Goal: Complete application form

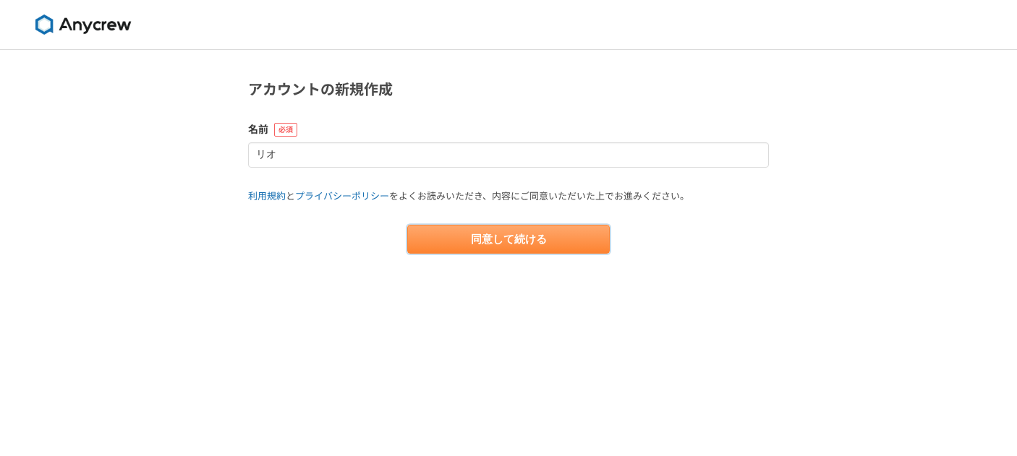
click at [496, 238] on button "同意して続ける" at bounding box center [508, 239] width 202 height 29
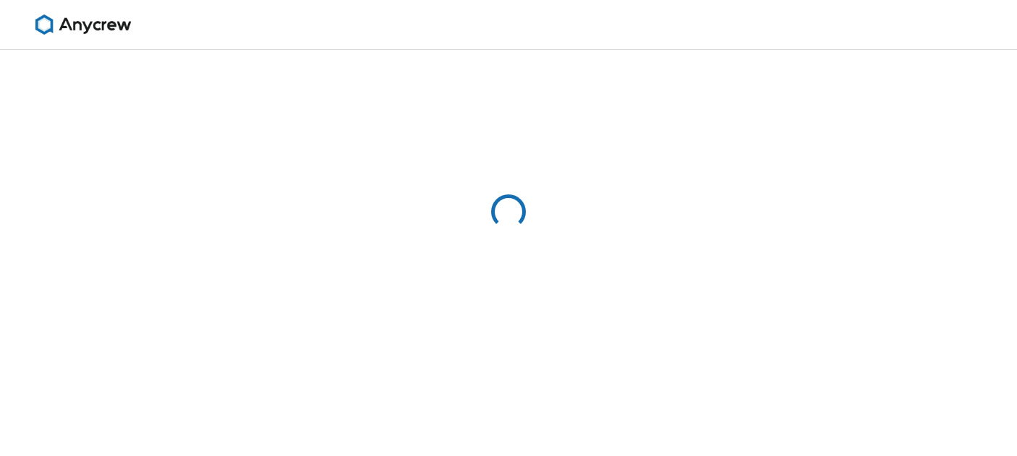
select select "13"
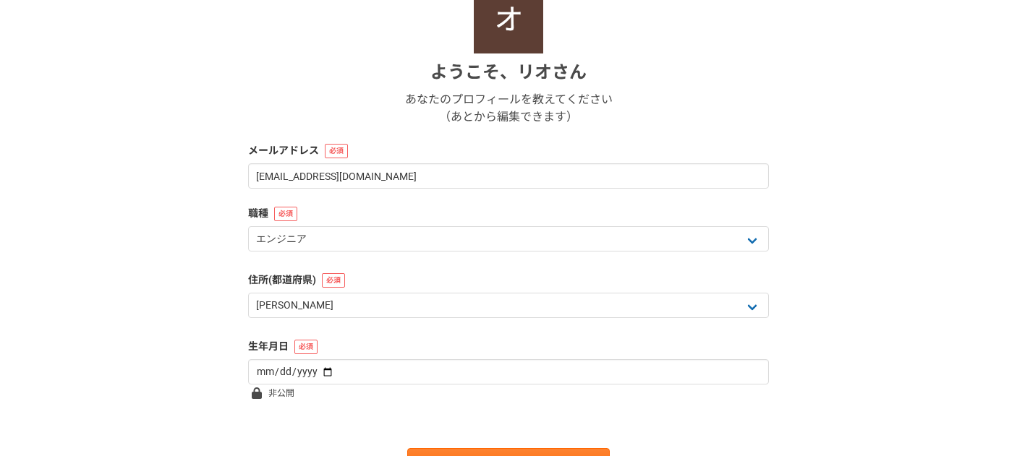
scroll to position [189, 0]
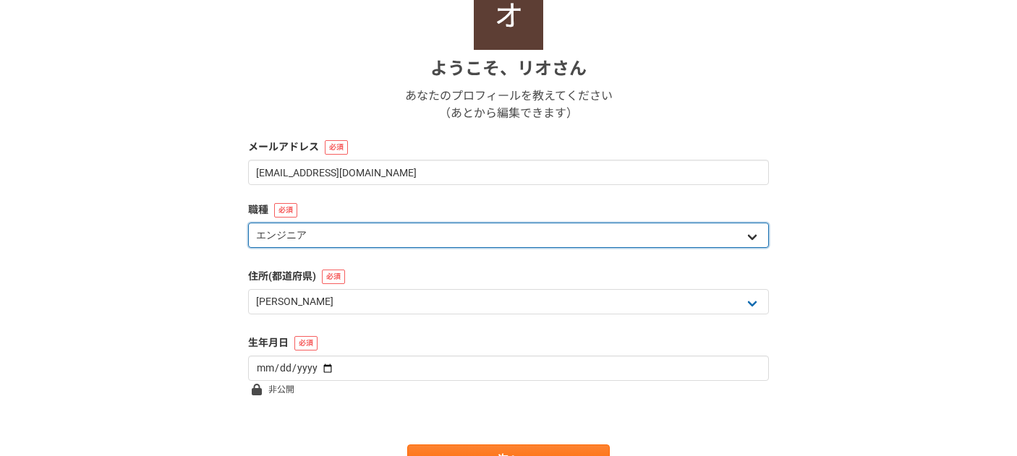
click at [748, 236] on select "エンジニア デザイナー ライター 営業 マーケティング 企画・事業開発 バックオフィス その他" at bounding box center [508, 235] width 521 height 25
select select "8"
click at [248, 223] on select "エンジニア デザイナー ライター 営業 マーケティング 企画・事業開発 バックオフィス その他" at bounding box center [508, 235] width 521 height 25
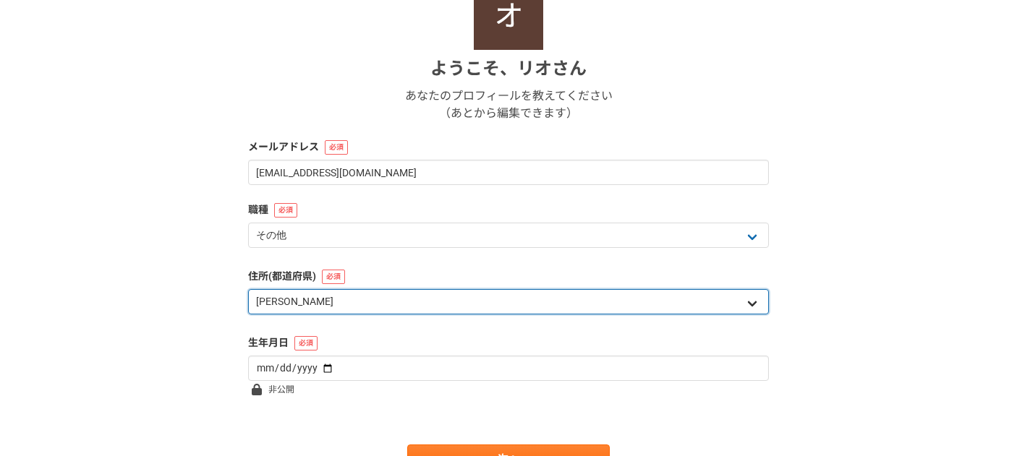
click at [749, 302] on select "北海道 青森県 岩手県 宮城県 秋田県 山形県 福島県 茨城県 栃木県 群馬県 埼玉県 千葉県 東京都 神奈川県 新潟県 富山県 石川県 福井県 山梨県 長野…" at bounding box center [508, 301] width 521 height 25
select select "4"
click at [248, 289] on select "北海道 青森県 岩手県 宮城県 秋田県 山形県 福島県 茨城県 栃木県 群馬県 埼玉県 千葉県 東京都 神奈川県 新潟県 富山県 石川県 福井県 山梨県 長野…" at bounding box center [508, 301] width 521 height 25
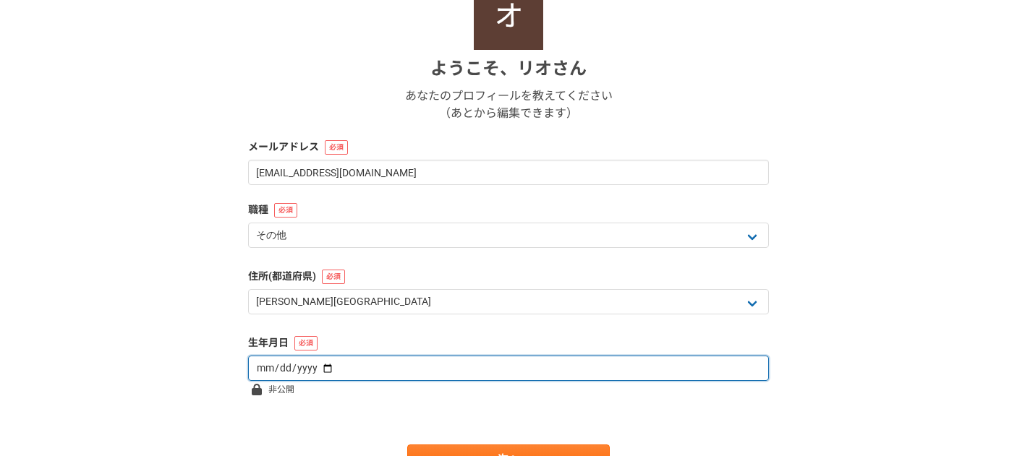
click at [314, 366] on input "date" at bounding box center [508, 368] width 521 height 25
click at [268, 372] on input "2000-06-07" at bounding box center [508, 368] width 521 height 25
type input "1969-12-07"
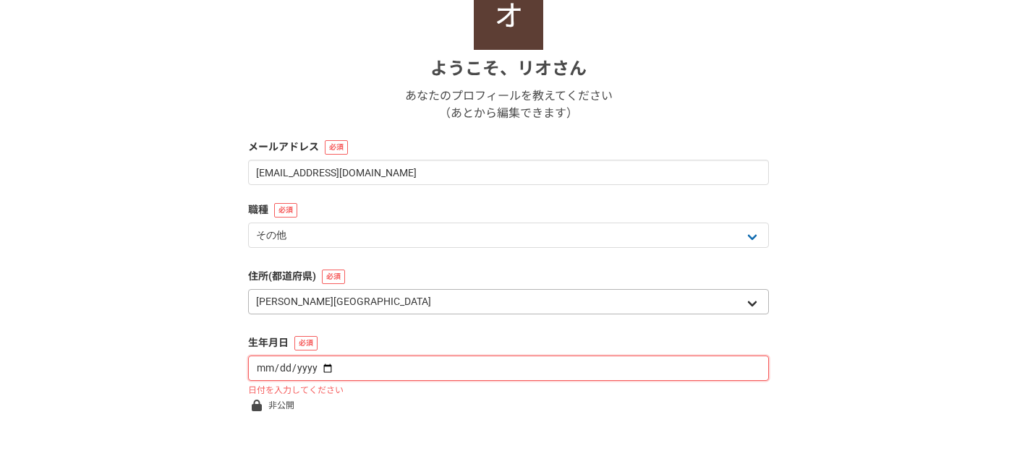
type input "1969-12-01"
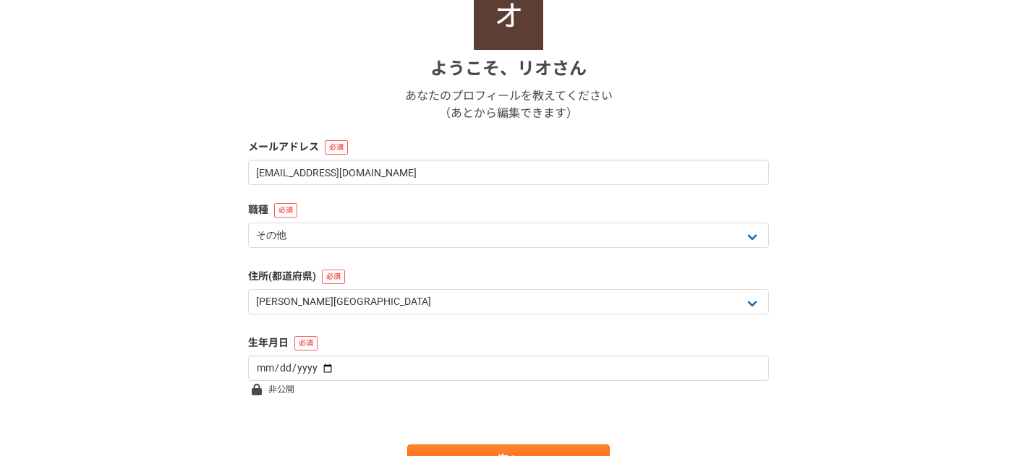
click at [336, 390] on form "ようこそ、 リオ さん あなたのプロフィールを教えてください （あとから編集できます） メールアドレス blyorosiku@gmail.com 職種 エンジ…" at bounding box center [508, 226] width 521 height 493
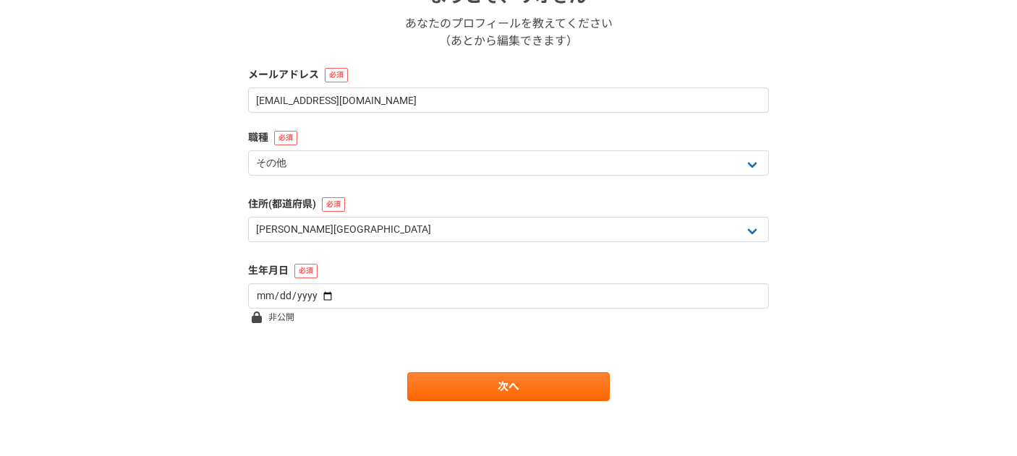
scroll to position [265, 0]
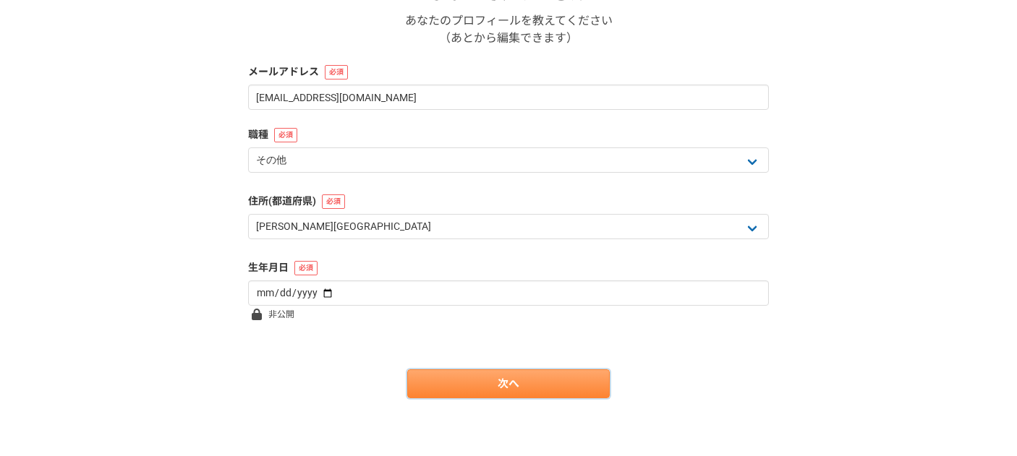
click at [471, 376] on link "次へ" at bounding box center [508, 383] width 202 height 29
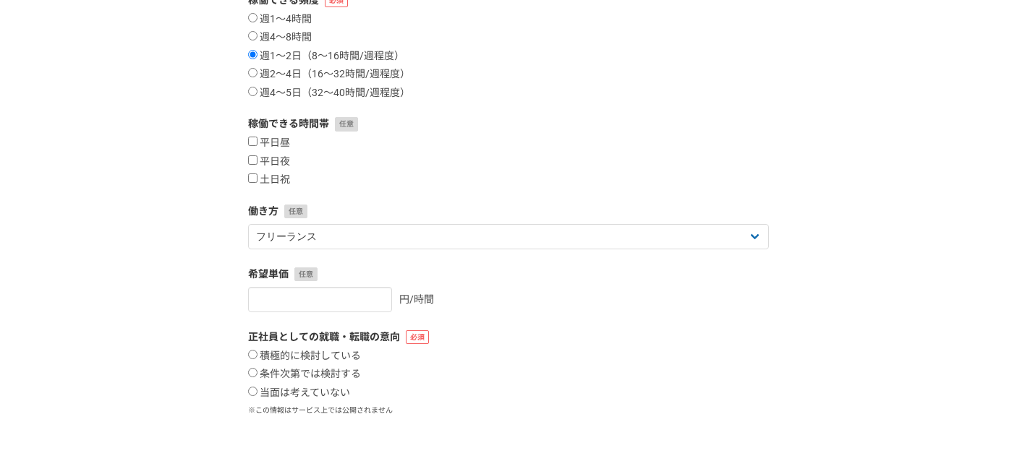
scroll to position [0, 0]
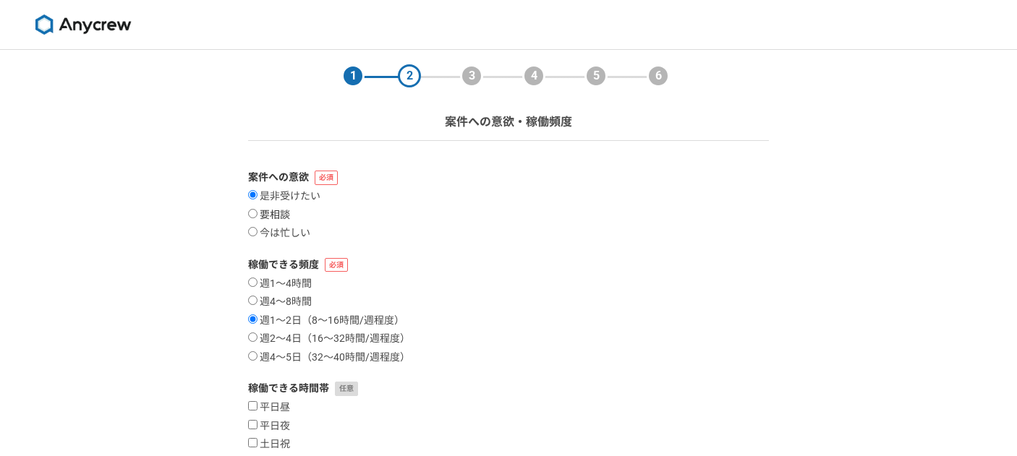
click at [255, 211] on input "要相談" at bounding box center [252, 213] width 9 height 9
radio input "true"
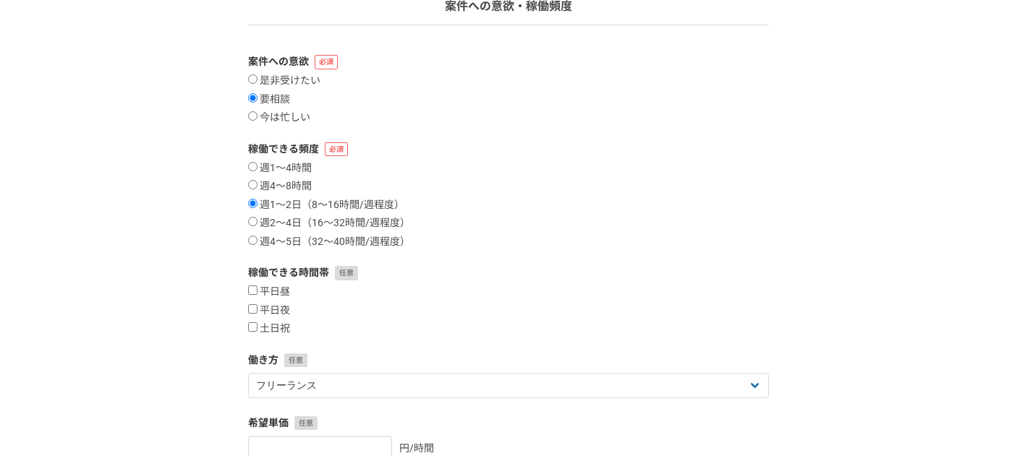
scroll to position [117, 0]
click at [252, 326] on input "土日祝" at bounding box center [252, 325] width 9 height 9
checkbox input "true"
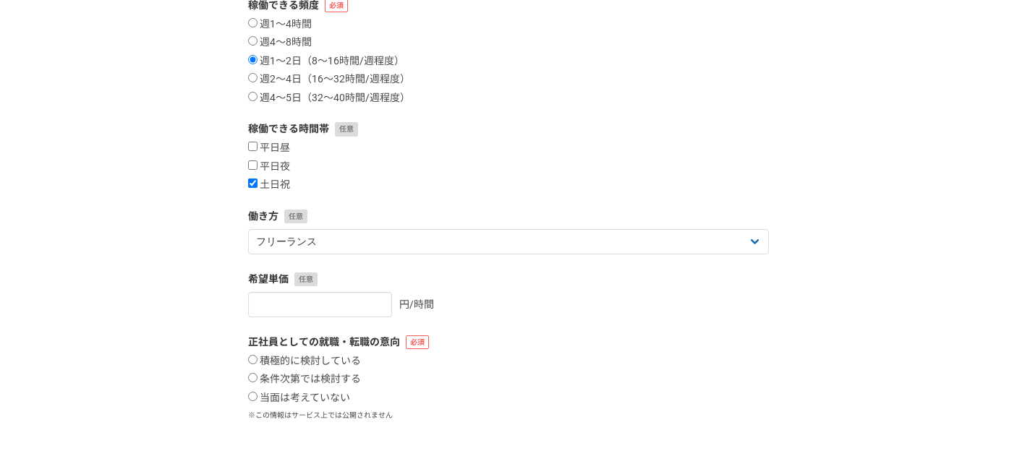
scroll to position [268, 0]
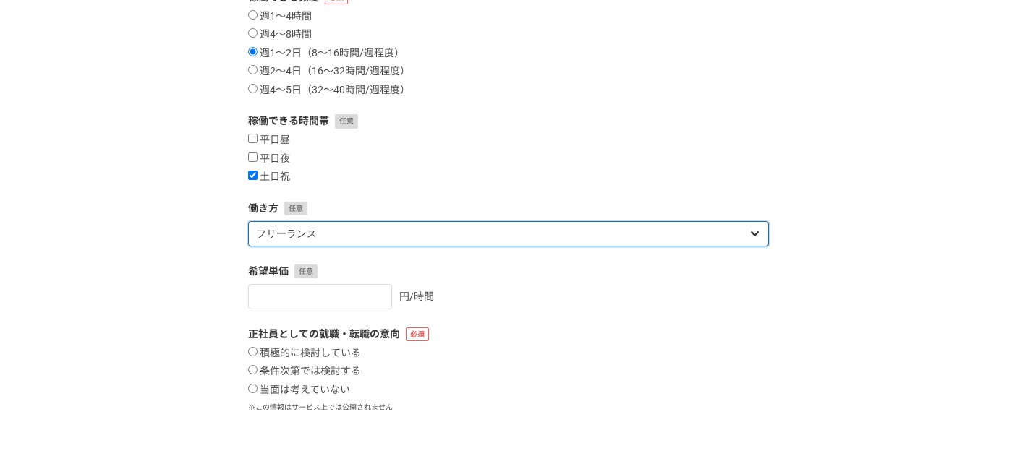
click at [752, 233] on select "フリーランス 副業 その他" at bounding box center [508, 233] width 521 height 25
click at [752, 231] on select "フリーランス 副業 その他" at bounding box center [508, 233] width 521 height 25
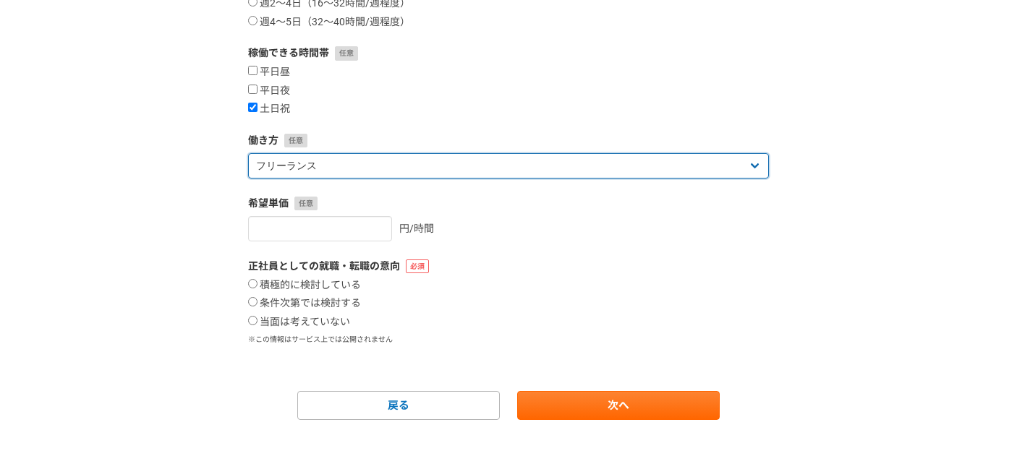
scroll to position [357, 0]
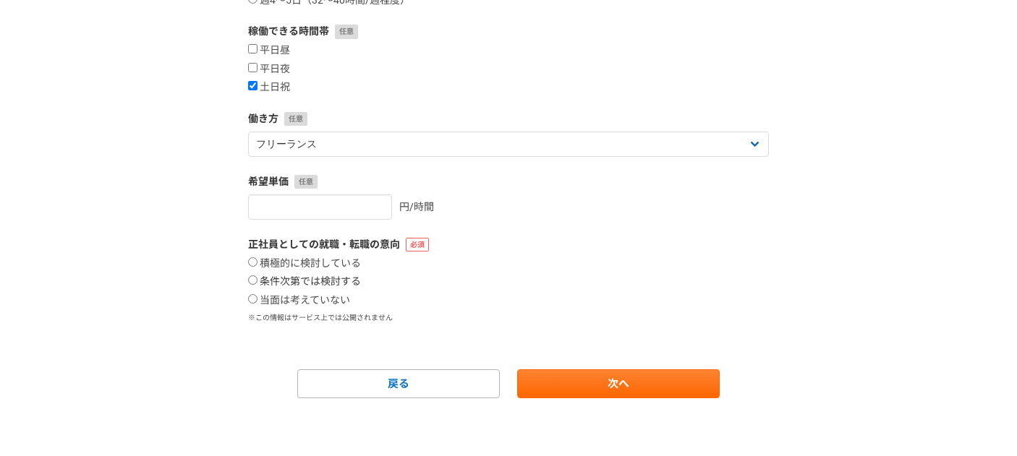
click at [259, 278] on label "条件次第では検討する" at bounding box center [304, 281] width 113 height 13
click at [257, 278] on input "条件次第では検討する" at bounding box center [252, 279] width 9 height 9
radio input "true"
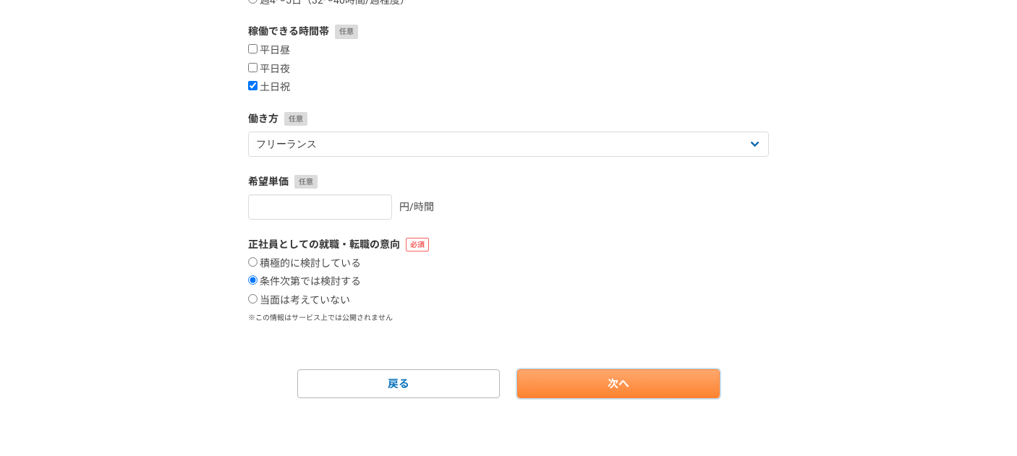
click at [560, 377] on link "次へ" at bounding box center [618, 383] width 202 height 29
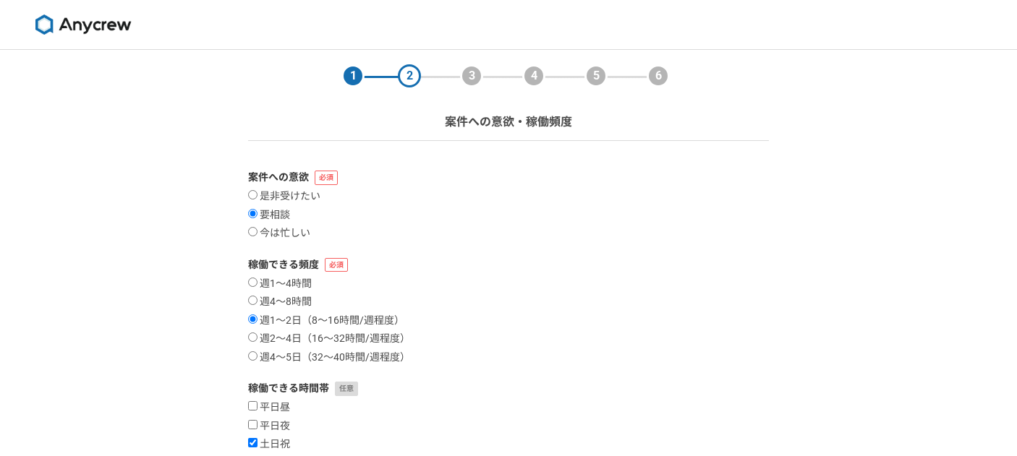
select select
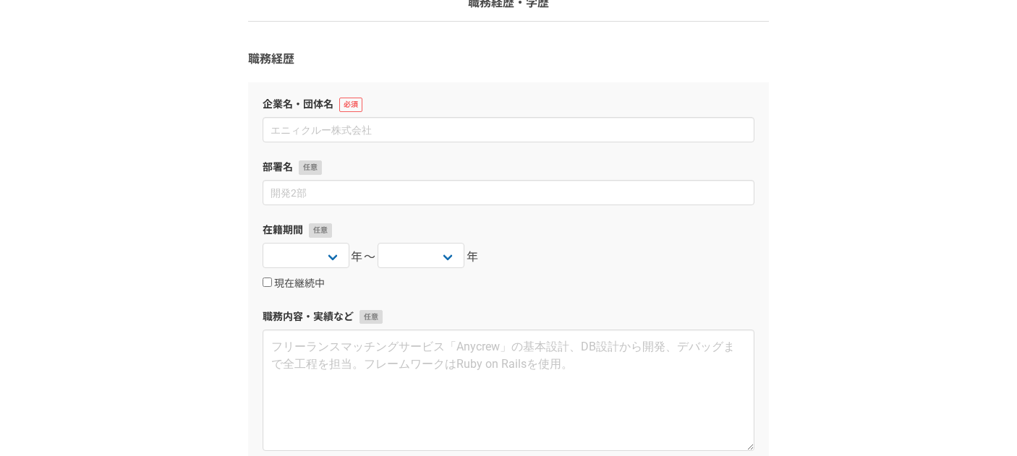
scroll to position [119, 0]
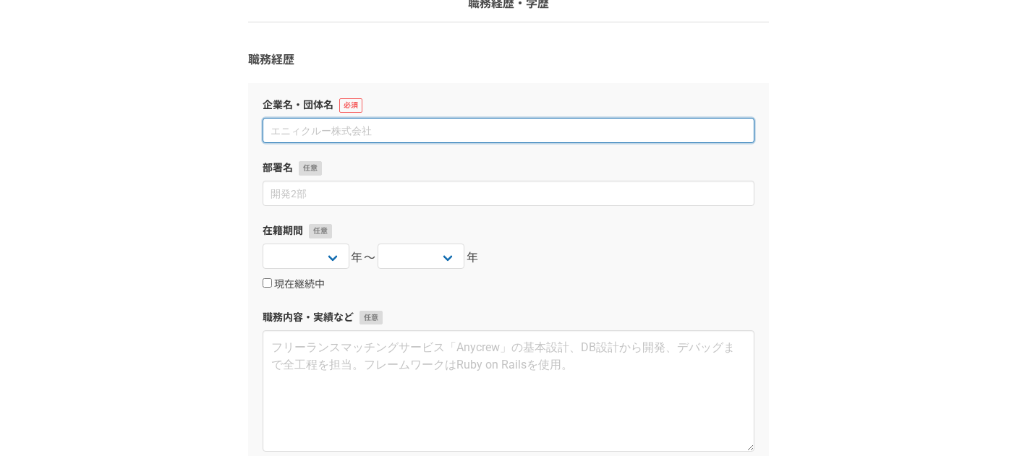
click at [301, 134] on input at bounding box center [508, 130] width 492 height 25
type input "キャリアリンク株式会社"
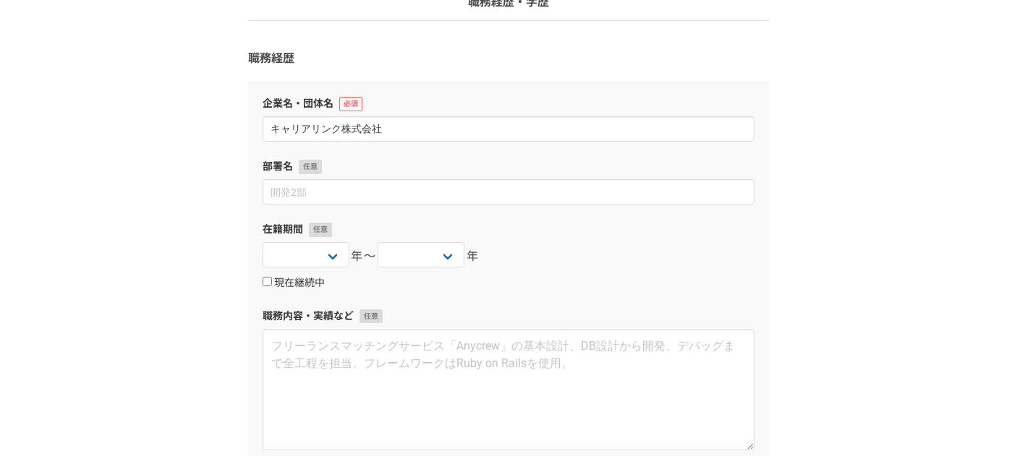
click at [268, 284] on input "現在継続中" at bounding box center [266, 281] width 9 height 9
checkbox input "true"
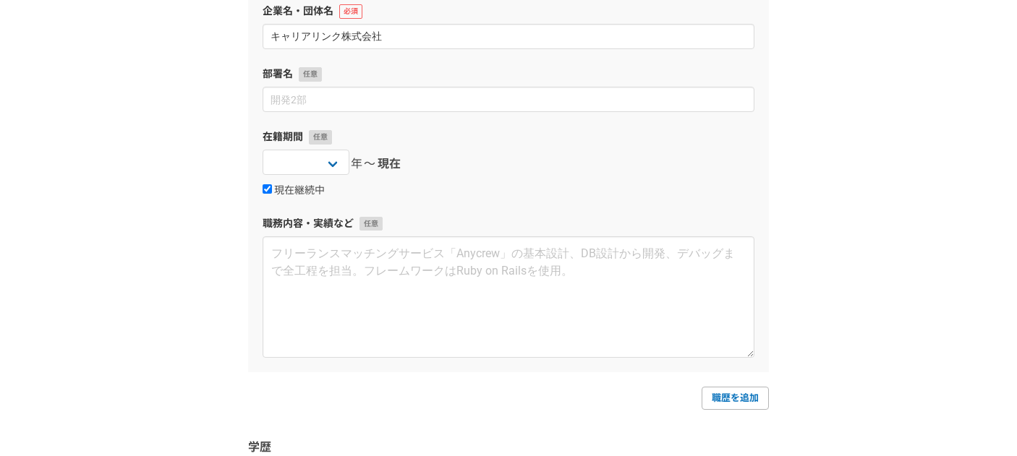
scroll to position [217, 0]
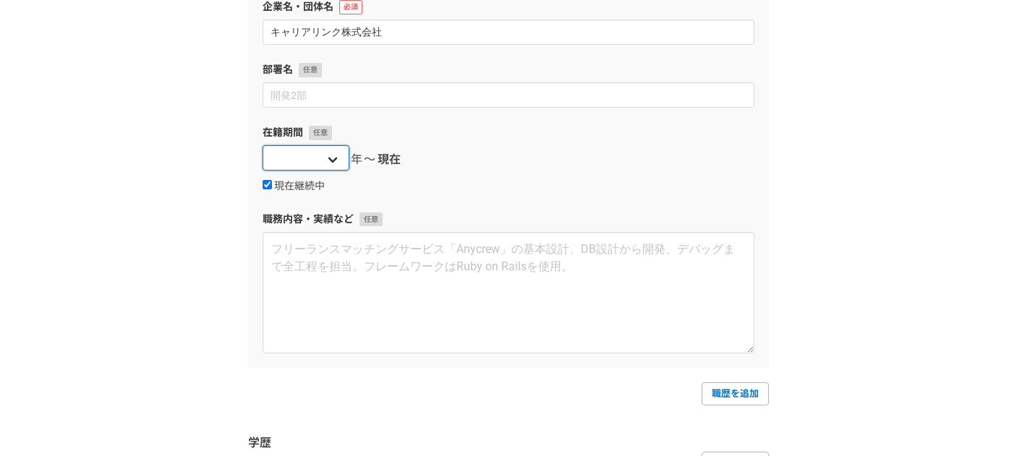
click at [333, 159] on select "2025 2024 2023 2022 2021 2020 2019 2018 2017 2016 2015 2014 2013 2012 2011 2010…" at bounding box center [305, 157] width 87 height 25
select select "2021"
click at [262, 145] on select "2025 2024 2023 2022 2021 2020 2019 2018 2017 2016 2015 2014 2013 2012 2011 2010…" at bounding box center [305, 157] width 87 height 25
click at [445, 178] on div "現在継続中" at bounding box center [508, 185] width 492 height 17
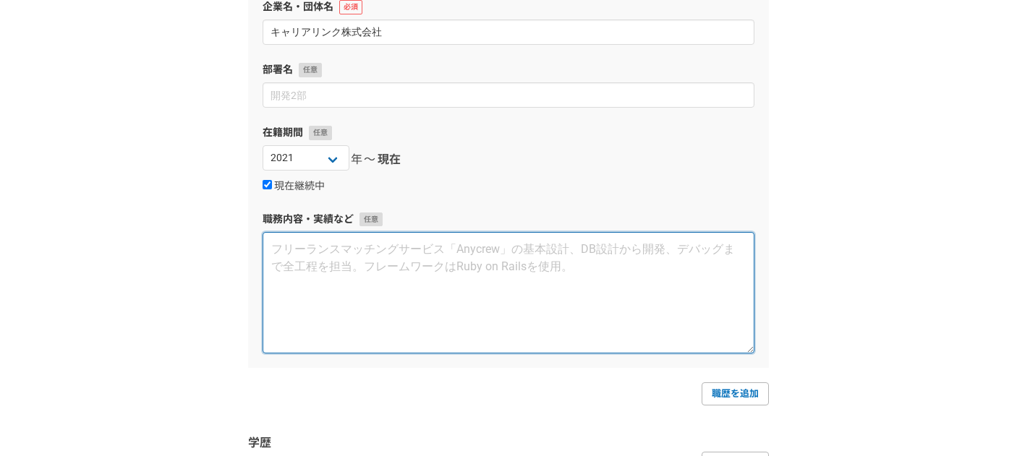
click at [303, 252] on textarea at bounding box center [508, 292] width 492 height 121
paste textarea "データ入力及び、書類作業やスキャン作業"
type textarea "データ入力及び、書類作業やスキャン作業"
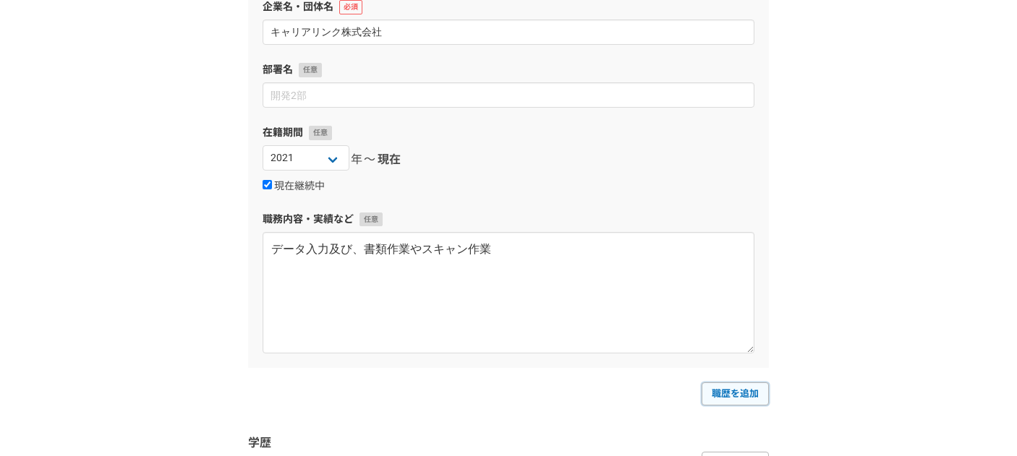
click at [737, 395] on link "職歴を追加" at bounding box center [734, 393] width 67 height 23
select select
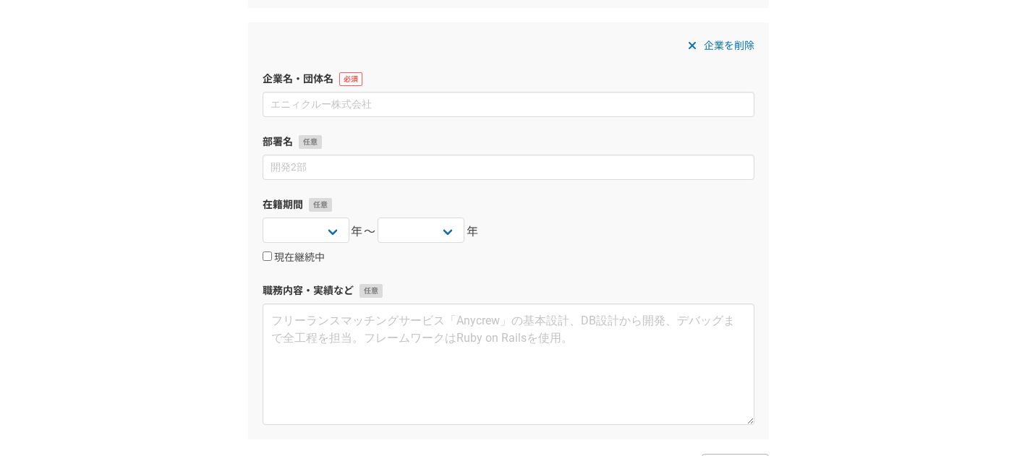
scroll to position [590, 0]
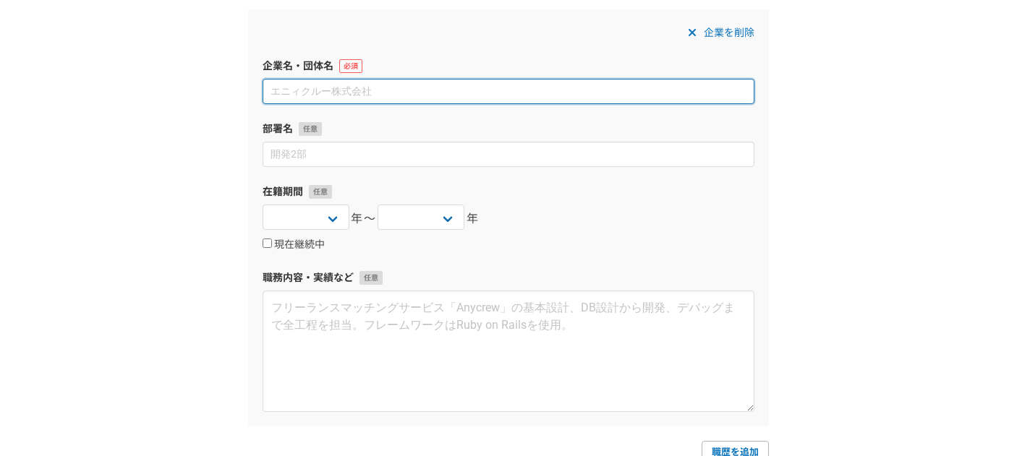
click at [309, 93] on input at bounding box center [508, 91] width 492 height 25
paste input "勤務先A"
type input "勤務先A"
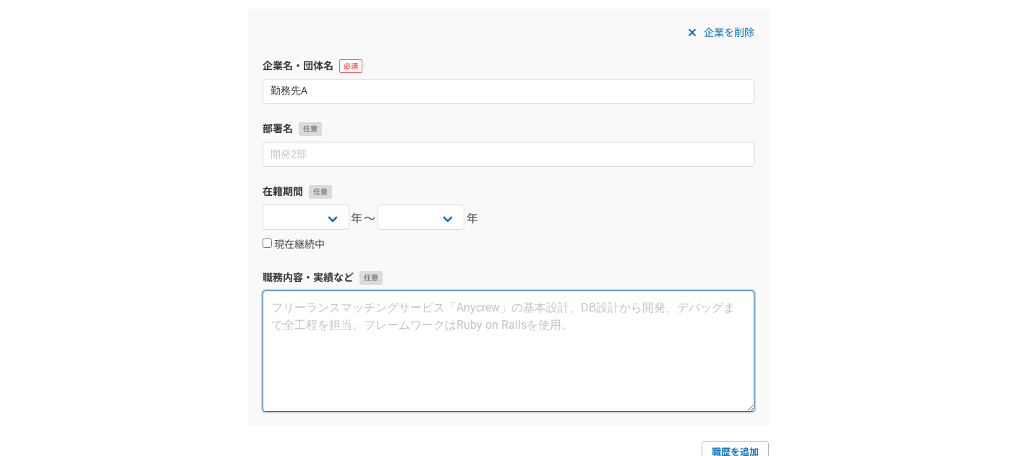
click at [279, 309] on textarea at bounding box center [508, 351] width 492 height 121
paste textarea "一般商業印刷、フォーム印刷、オンデマンド印刷の会社で DTPデザイン・オペレーターを担当 定期的に入稿される広報誌や冊子の組版やデザイン作成 名刺の編集や作成…"
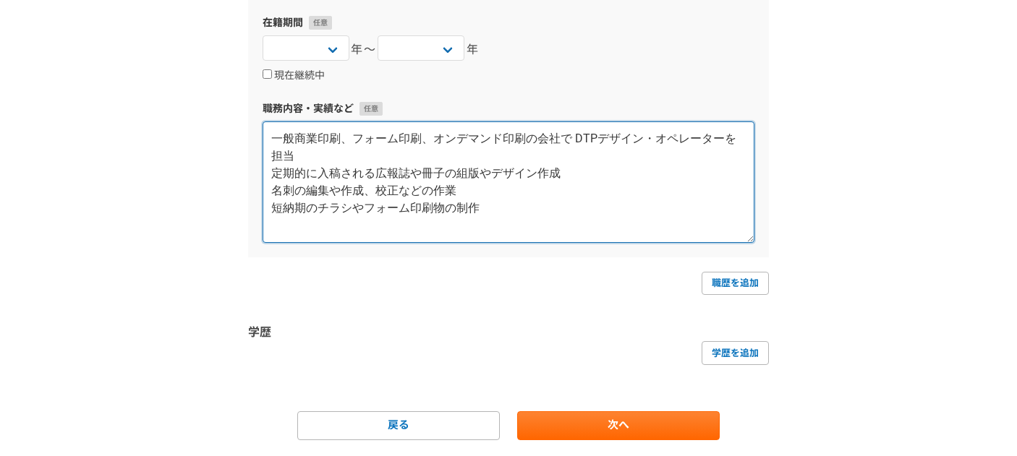
scroll to position [764, 0]
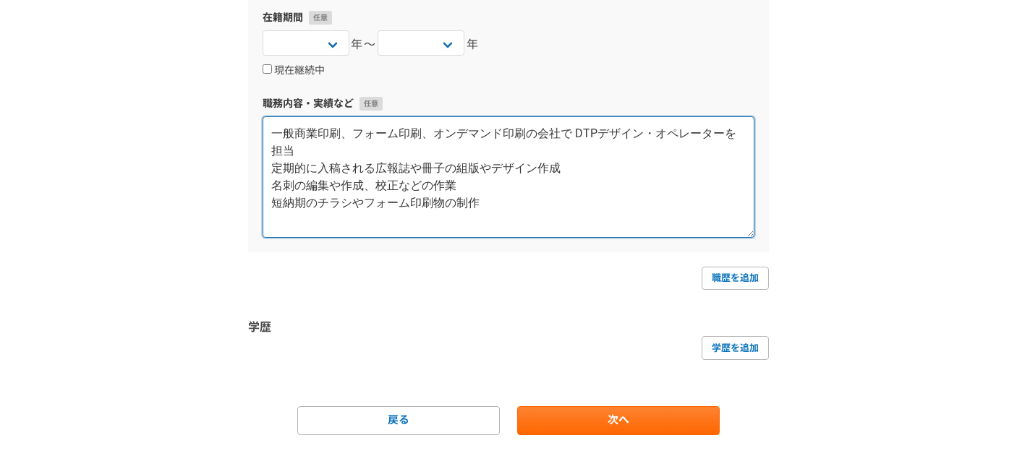
type textarea "一般商業印刷、フォーム印刷、オンデマンド印刷の会社で DTPデザイン・オペレーターを担当 定期的に入稿される広報誌や冊子の組版やデザイン作成 名刺の編集や作成…"
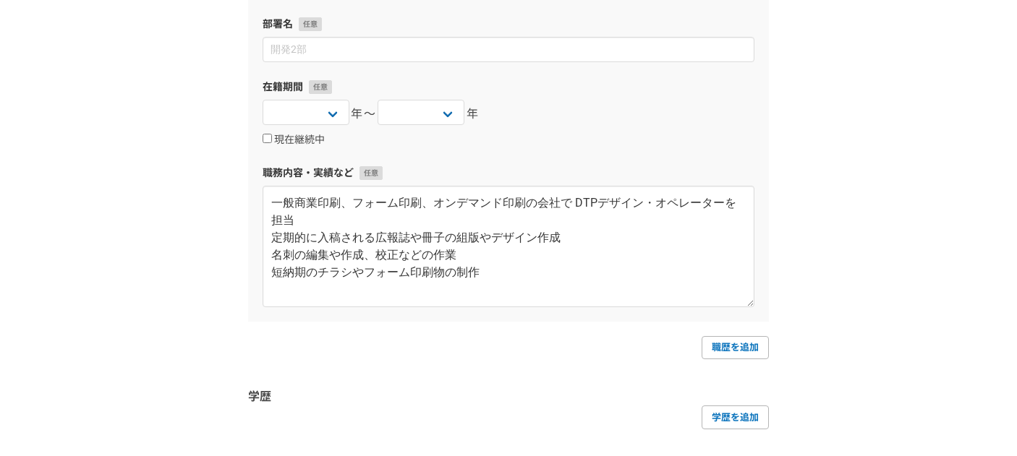
scroll to position [715, 0]
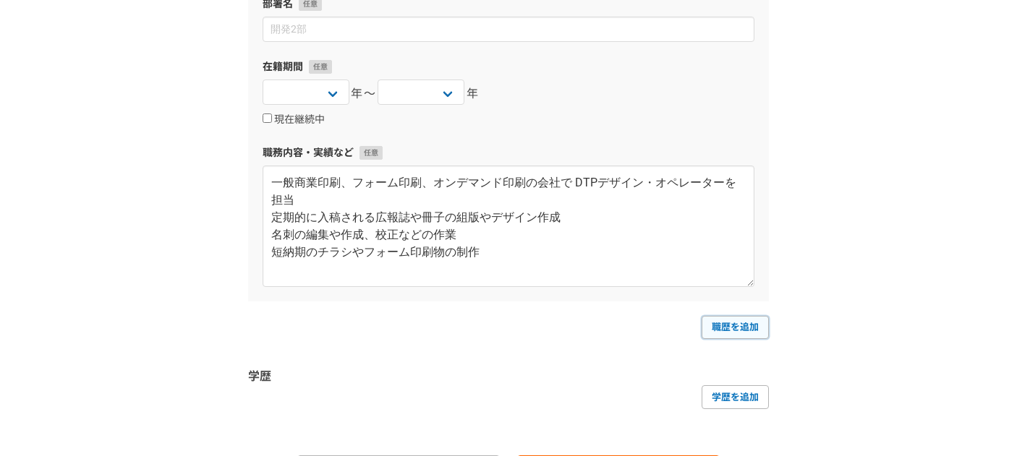
click at [754, 325] on link "職歴を追加" at bounding box center [734, 327] width 67 height 23
select select
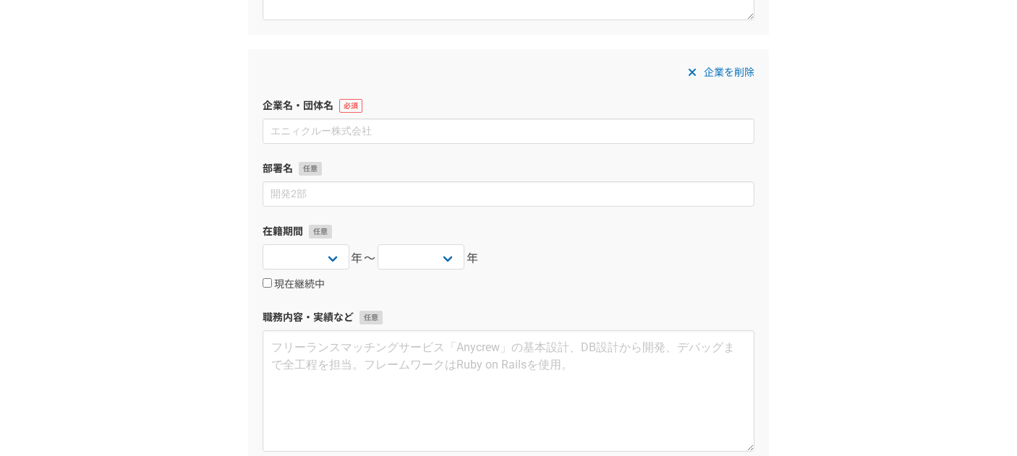
scroll to position [985, 0]
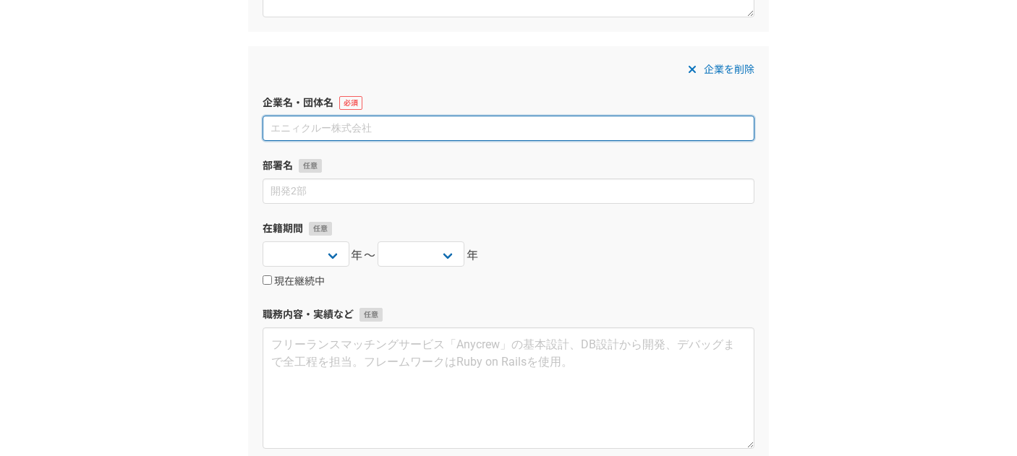
paste input "株式会社エスプレッシボ"
type input "株式会社エスプレッシボ"
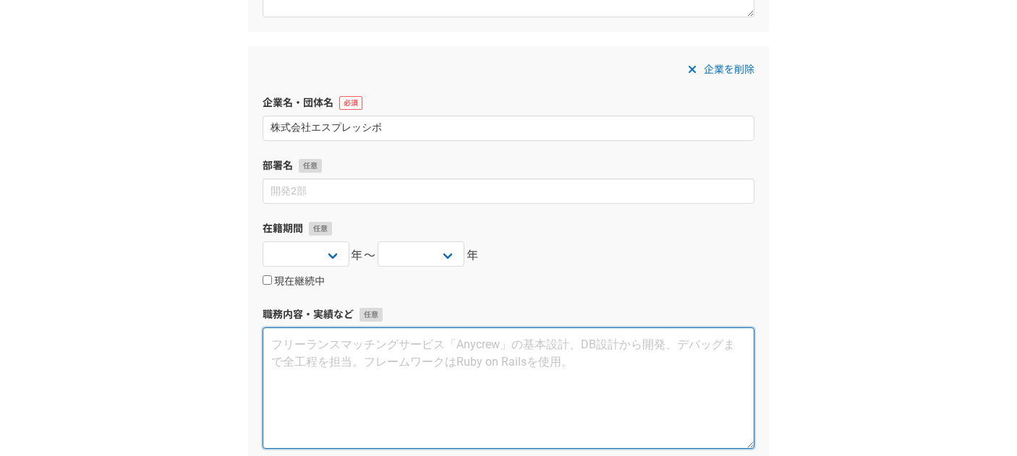
drag, startPoint x: 290, startPoint y: 345, endPoint x: 312, endPoint y: 355, distance: 23.9
click at [290, 345] on textarea at bounding box center [508, 388] width 492 height 121
paste textarea "各種デザイン制作会社にてデザイナーを担当 大手スーパーのチラシをIllustratorCSを使用し制作 流通のチラシなどの制作も手掛ける"
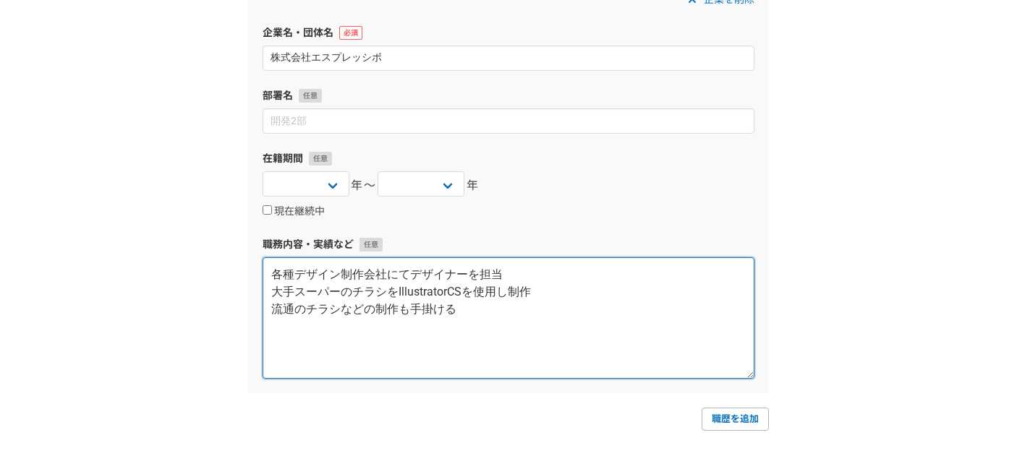
scroll to position [1233, 0]
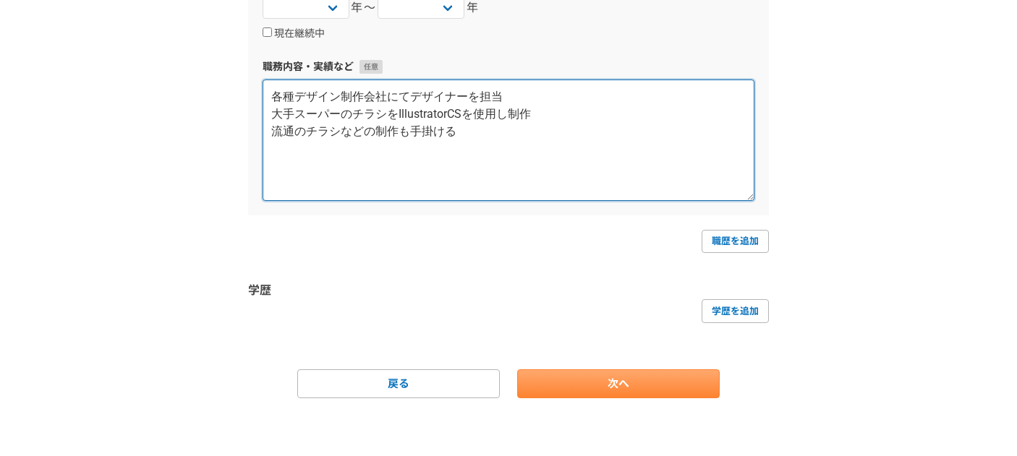
type textarea "各種デザイン制作会社にてデザイナーを担当 大手スーパーのチラシをIllustratorCSを使用し制作 流通のチラシなどの制作も手掛ける"
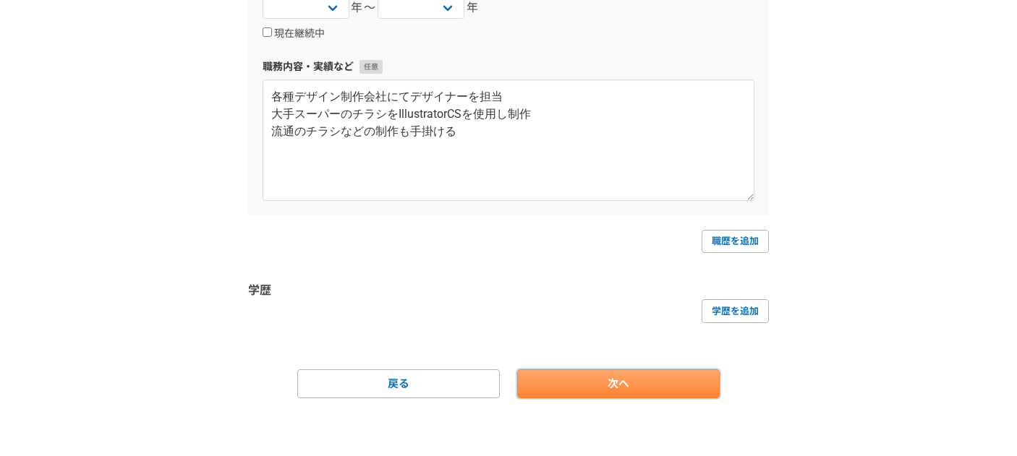
click at [584, 384] on link "次へ" at bounding box center [618, 383] width 202 height 29
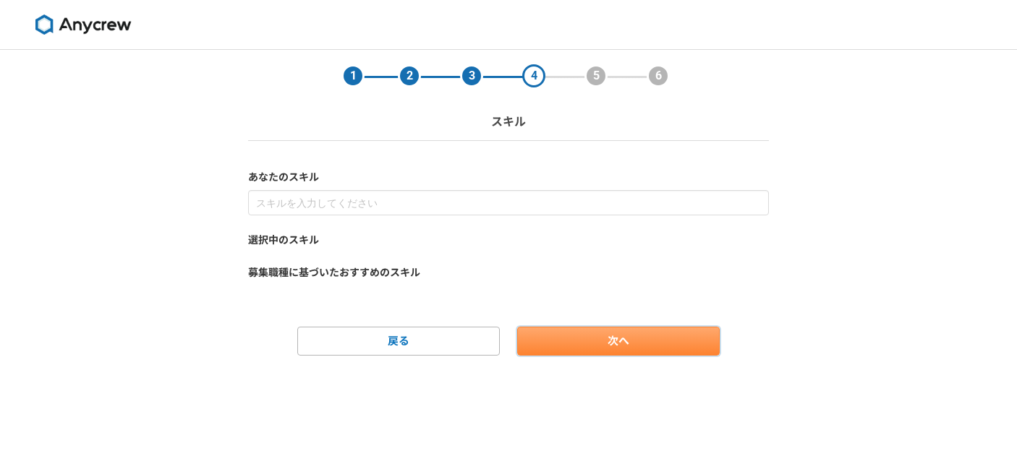
scroll to position [0, 0]
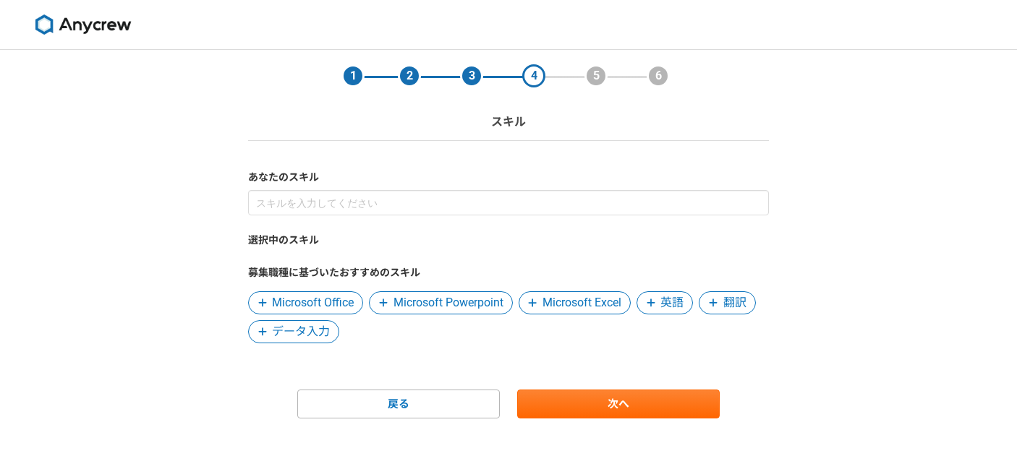
click at [292, 333] on span "データ入力" at bounding box center [301, 331] width 58 height 17
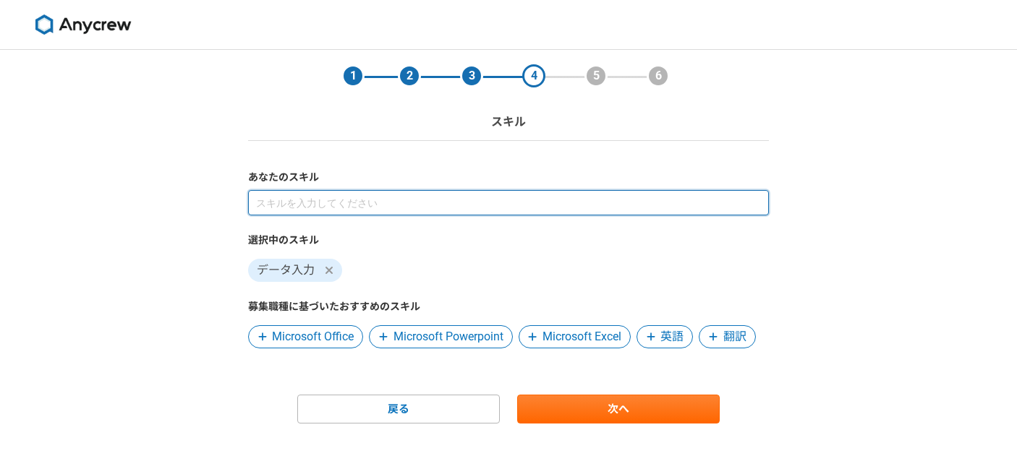
click at [270, 202] on input at bounding box center [508, 202] width 521 height 25
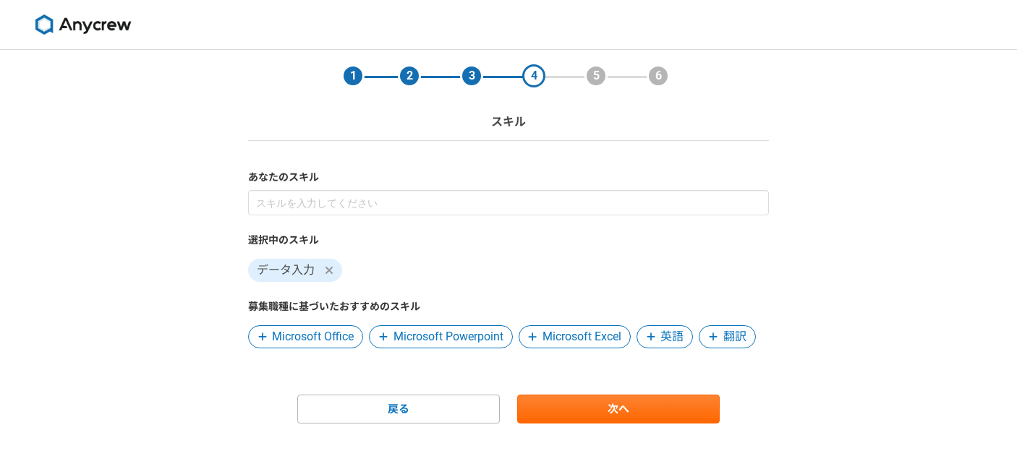
click at [537, 255] on div "データ入力" at bounding box center [508, 267] width 521 height 29
click at [779, 262] on section "1 2 3 4 5 6 スキル あなたのスキル 選択中のスキル データ入力 募集職種に基づいたおすすめのスキル Microsoft Office Micros…" at bounding box center [508, 237] width 549 height 374
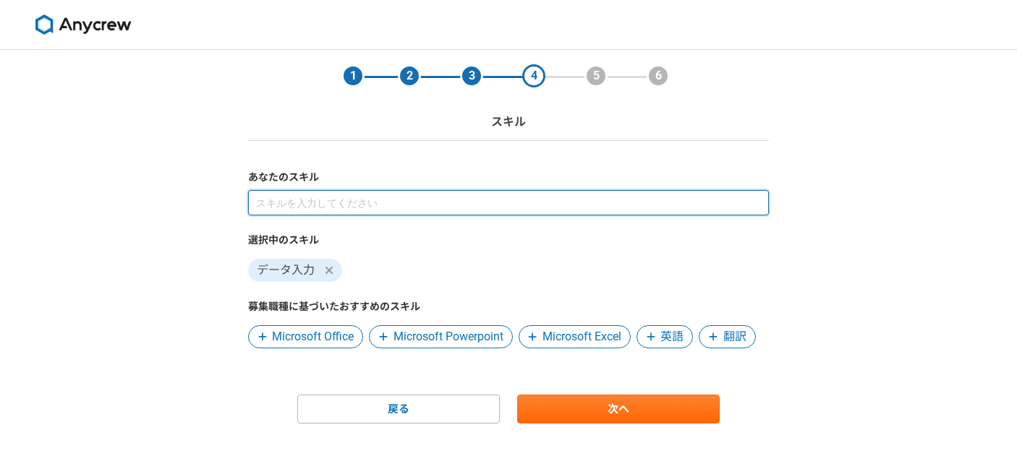
click at [270, 201] on input at bounding box center [508, 202] width 521 height 25
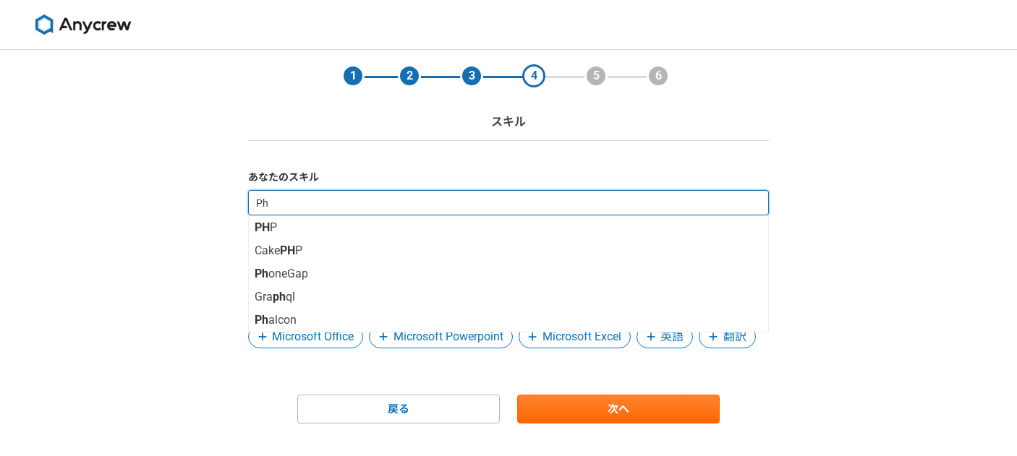
type input "Pho"
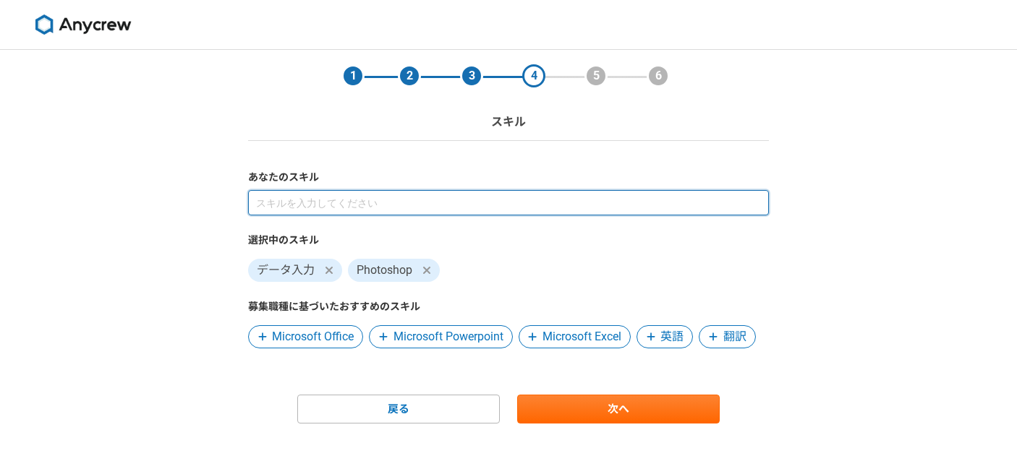
click at [304, 207] on input at bounding box center [508, 202] width 521 height 25
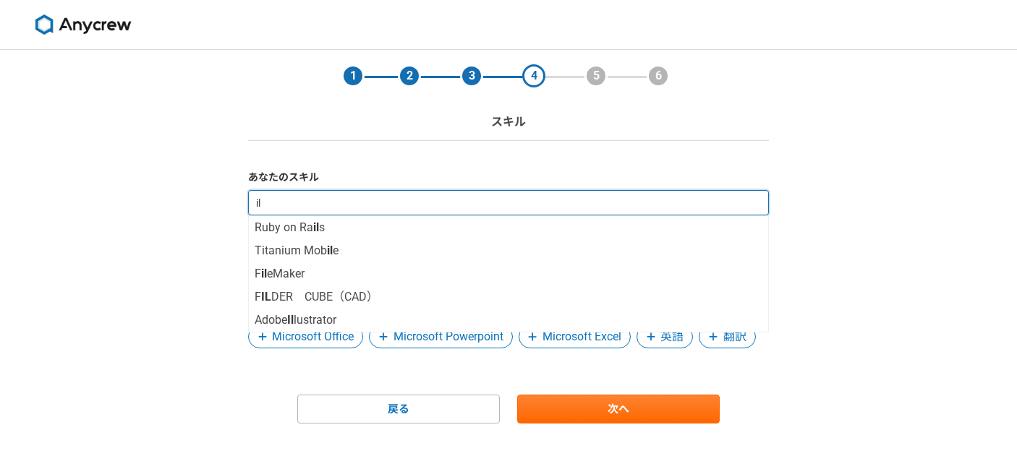
type input "ill"
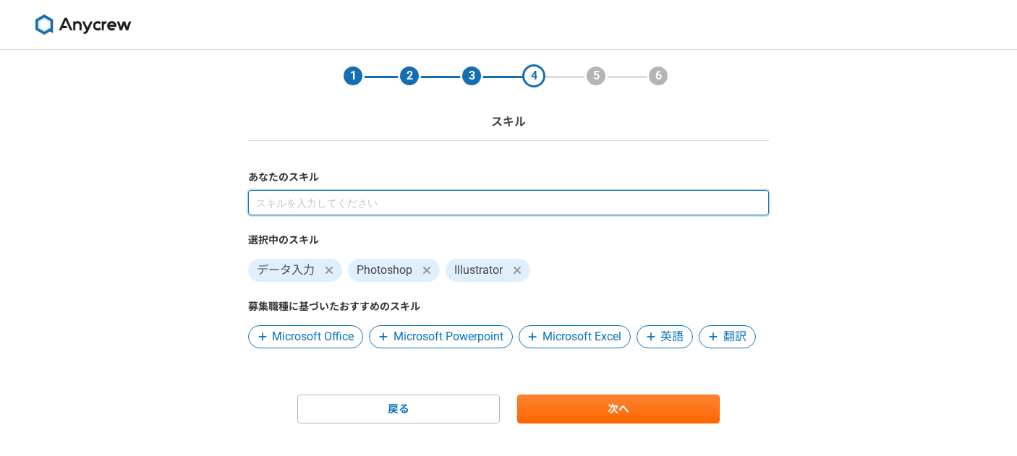
drag, startPoint x: 279, startPoint y: 204, endPoint x: 314, endPoint y: 124, distance: 86.8
click at [280, 202] on input at bounding box center [508, 202] width 521 height 25
type input "figma"
click at [278, 201] on input at bounding box center [508, 202] width 521 height 25
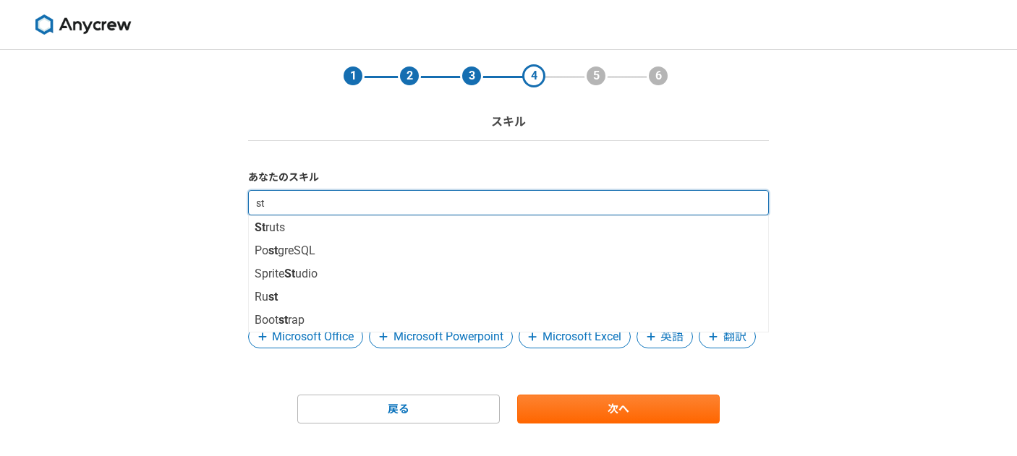
type input "stu"
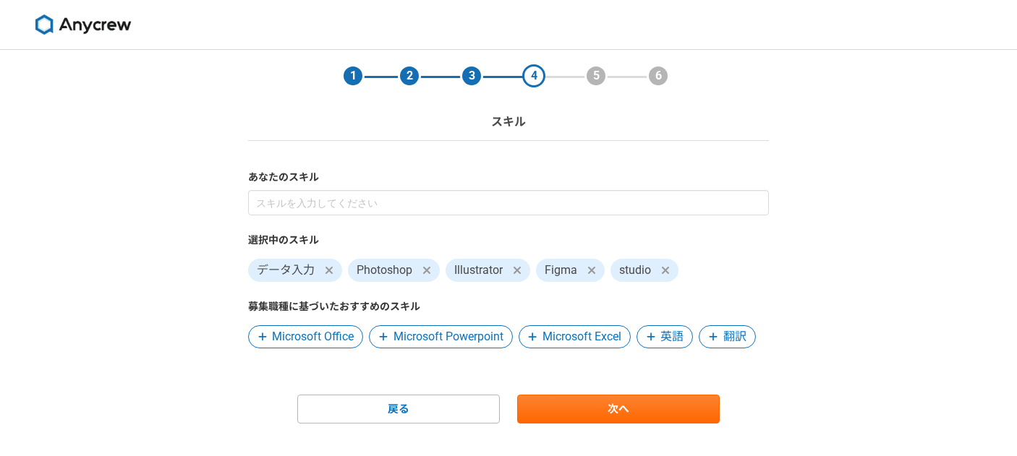
click at [328, 269] on icon at bounding box center [328, 270] width 7 height 7
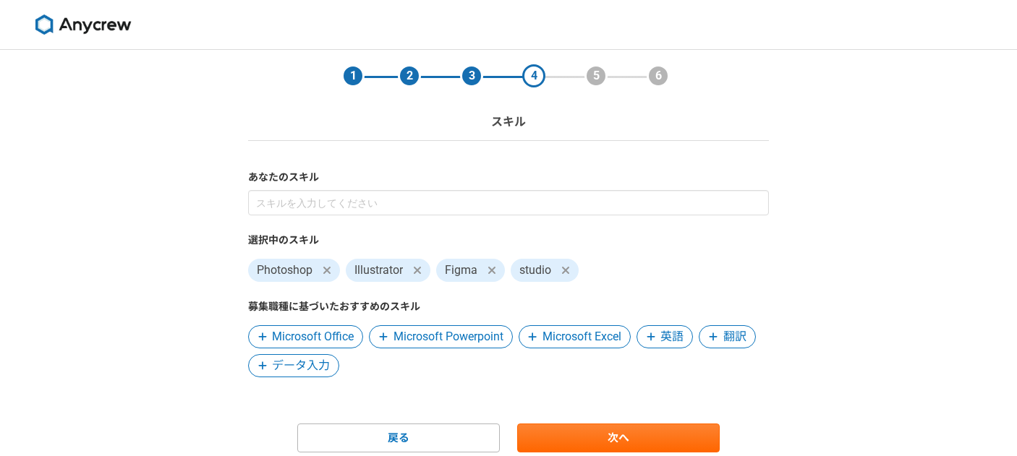
click at [307, 365] on span "データ入力" at bounding box center [301, 365] width 58 height 17
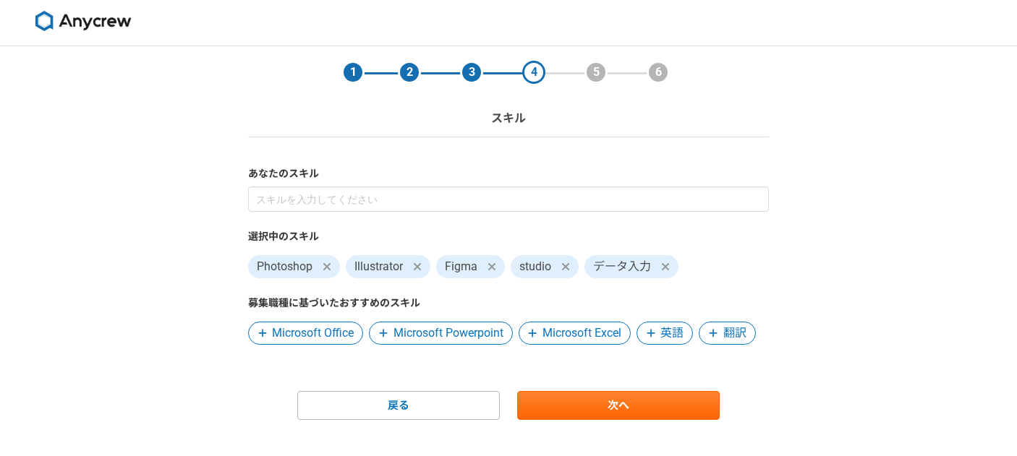
scroll to position [7, 0]
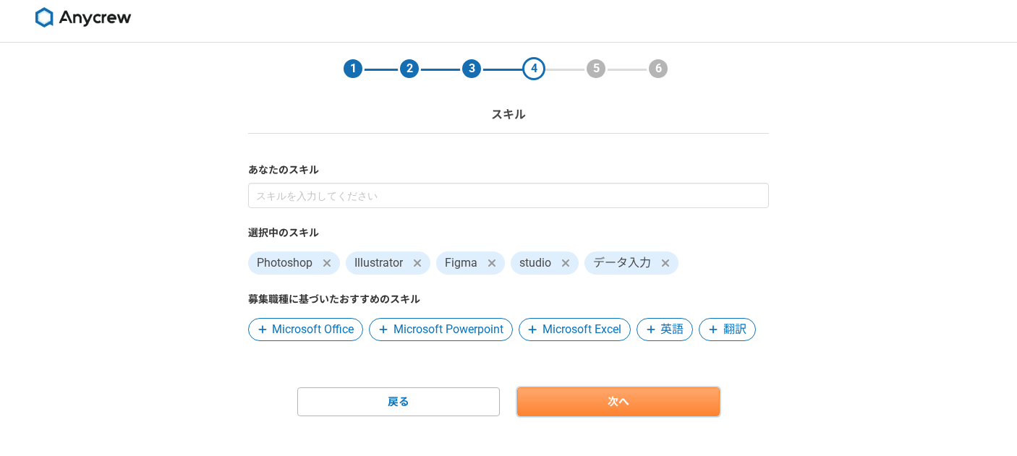
click at [572, 395] on link "次へ" at bounding box center [618, 402] width 202 height 29
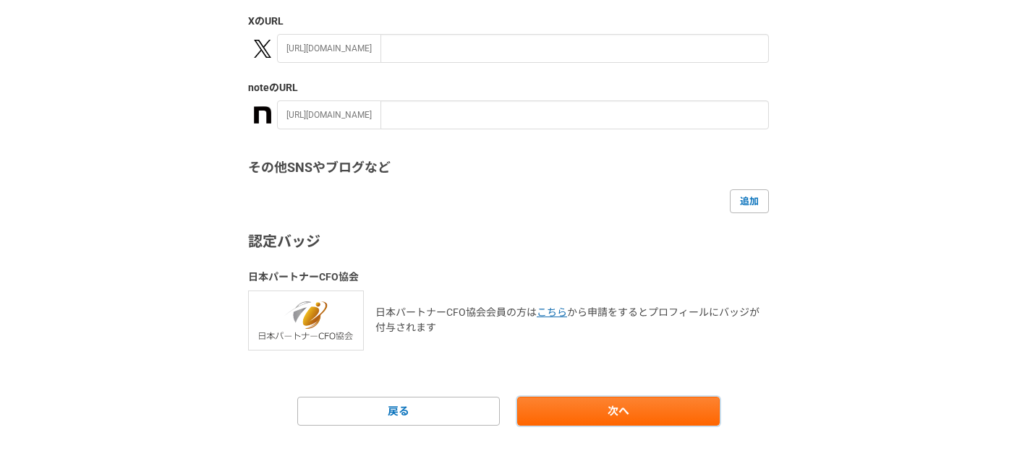
scroll to position [339, 0]
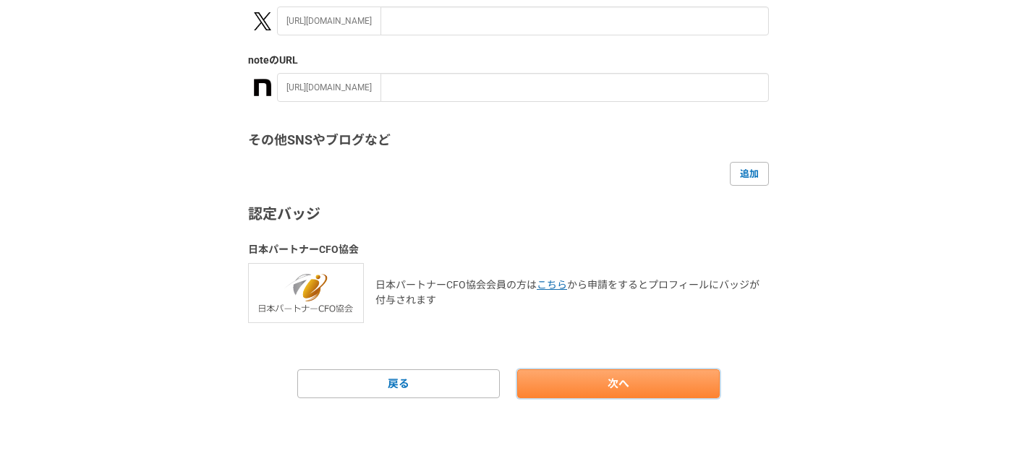
click at [670, 381] on link "次へ" at bounding box center [618, 383] width 202 height 29
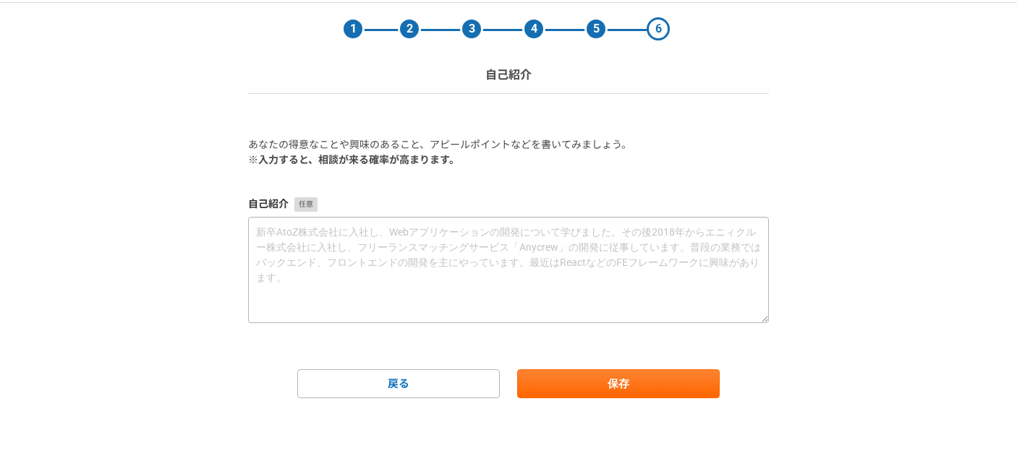
scroll to position [0, 0]
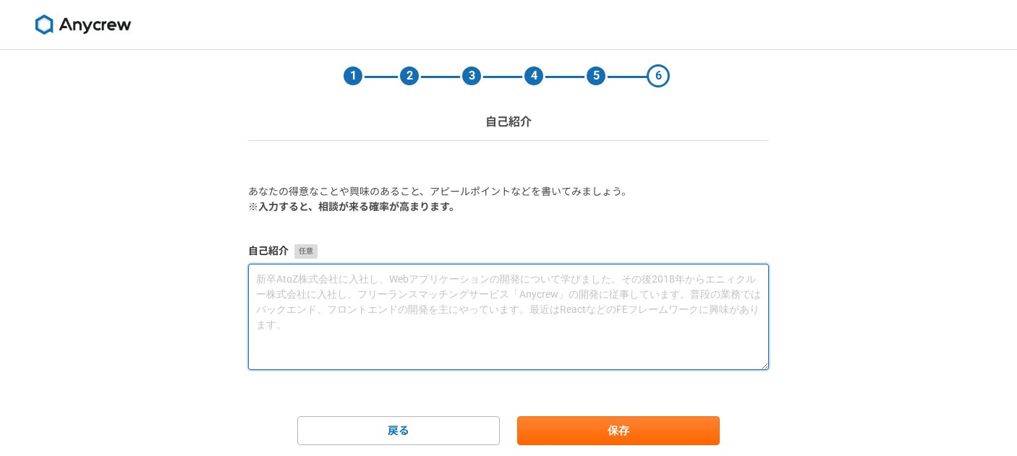
click at [258, 280] on textarea at bounding box center [508, 317] width 521 height 106
paste textarea "「 依頼者のお話を良く聞き、寄り添うこと 」を大切にするWebデザイナーをしています。 サロンや美容室など、あなたのお店・教室「らしさ」や「雰囲気」が伝わるデ…"
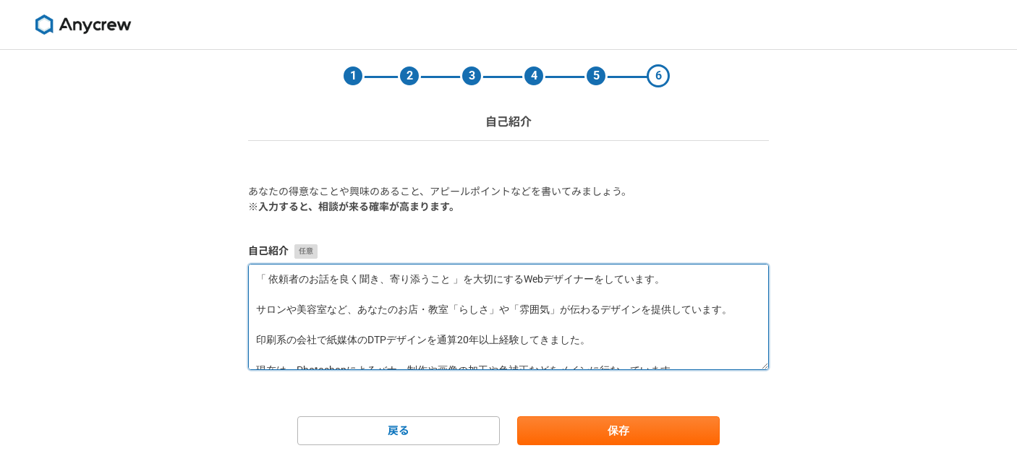
click at [254, 311] on textarea "「 依頼者のお話を良く聞き、寄り添うこと 」を大切にするWebデザイナーをしています。 サロンや美容室など、あなたのお店・教室「らしさ」や「雰囲気」が伝わるデ…" at bounding box center [508, 317] width 521 height 106
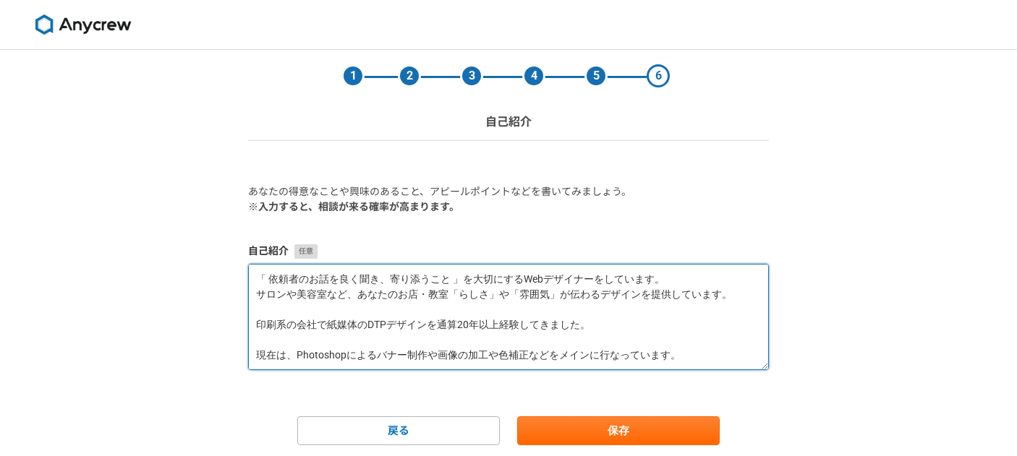
click at [256, 325] on textarea "「 依頼者のお話を良く聞き、寄り添うこと 」を大切にするWebデザイナーをしています。 サロンや美容室など、あなたのお店・教室「らしさ」や「雰囲気」が伝わるデ…" at bounding box center [508, 317] width 521 height 106
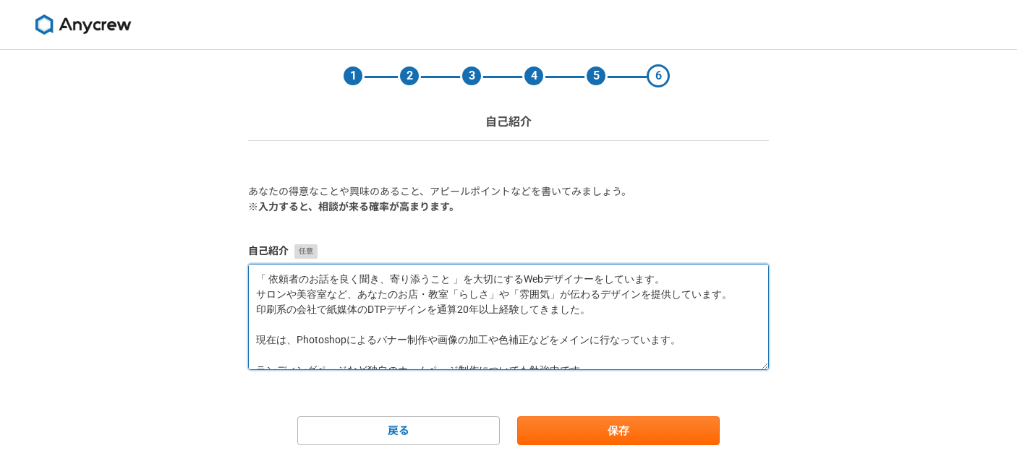
click at [254, 339] on textarea "「 依頼者のお話を良く聞き、寄り添うこと 」を大切にするWebデザイナーをしています。 サロンや美容室など、あなたのお店・教室「らしさ」や「雰囲気」が伝わるデ…" at bounding box center [508, 317] width 521 height 106
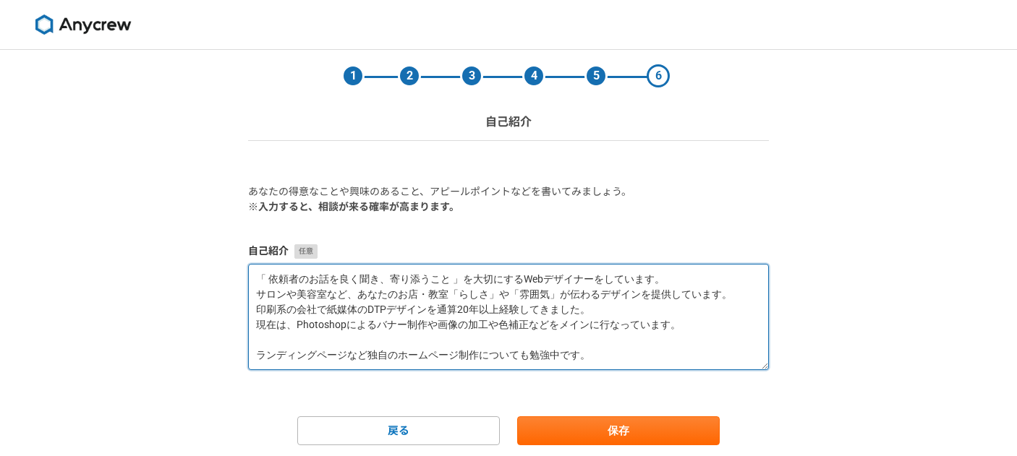
click at [257, 356] on textarea "「 依頼者のお話を良く聞き、寄り添うこと 」を大切にするWebデザイナーをしています。 サロンや美容室など、あなたのお店・教室「らしさ」や「雰囲気」が伝わるデ…" at bounding box center [508, 317] width 521 height 106
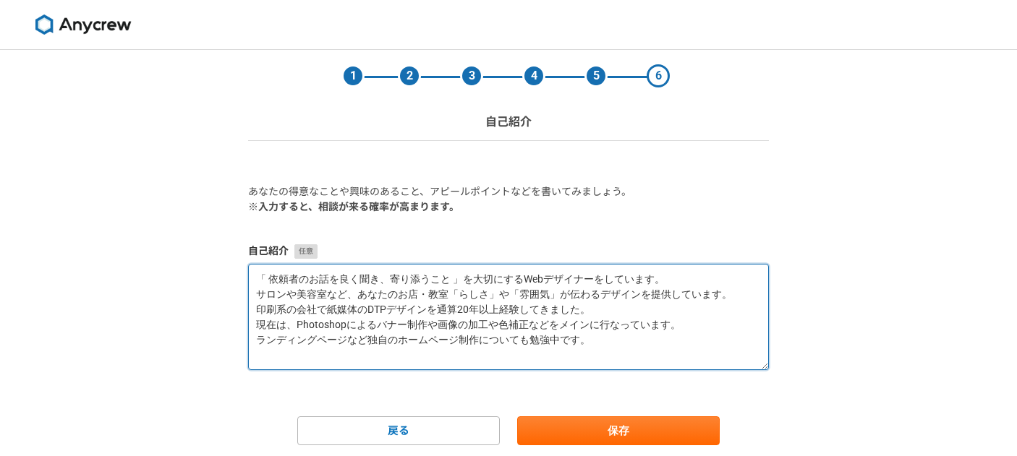
click at [606, 345] on textarea "「 依頼者のお話を良く聞き、寄り添うこと 」を大切にするWebデザイナーをしています。 サロンや美容室など、あなたのお店・教室「らしさ」や「雰囲気」が伝わるデ…" at bounding box center [508, 317] width 521 height 106
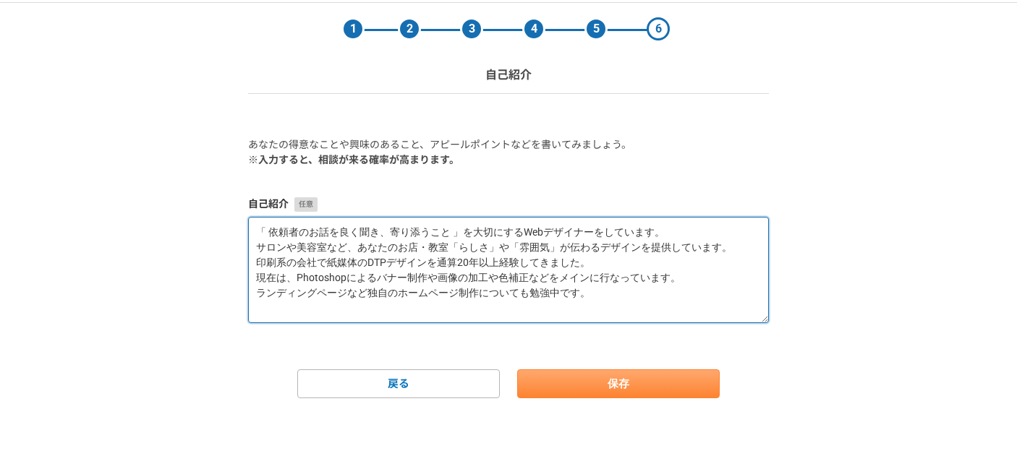
type textarea "「 依頼者のお話を良く聞き、寄り添うこと 」を大切にするWebデザイナーをしています。 サロンや美容室など、あなたのお店・教室「らしさ」や「雰囲気」が伝わるデ…"
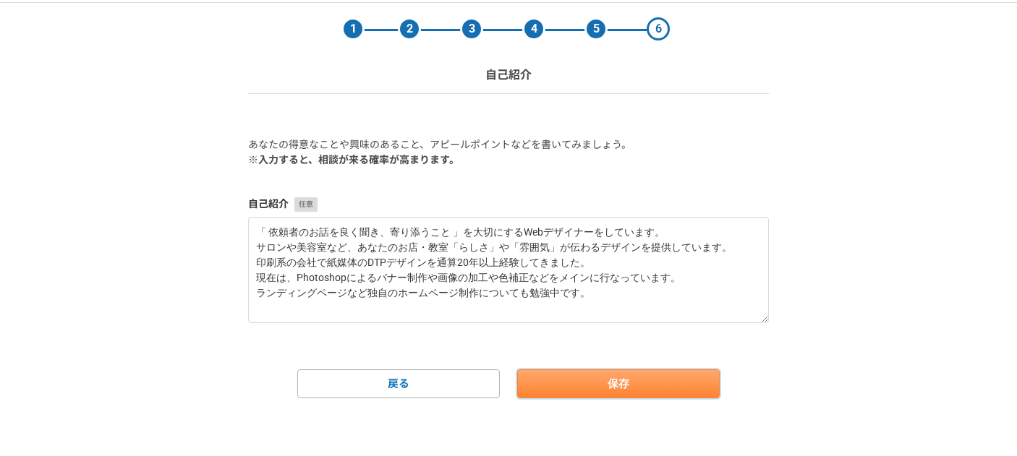
click at [642, 379] on button "保存" at bounding box center [618, 383] width 202 height 29
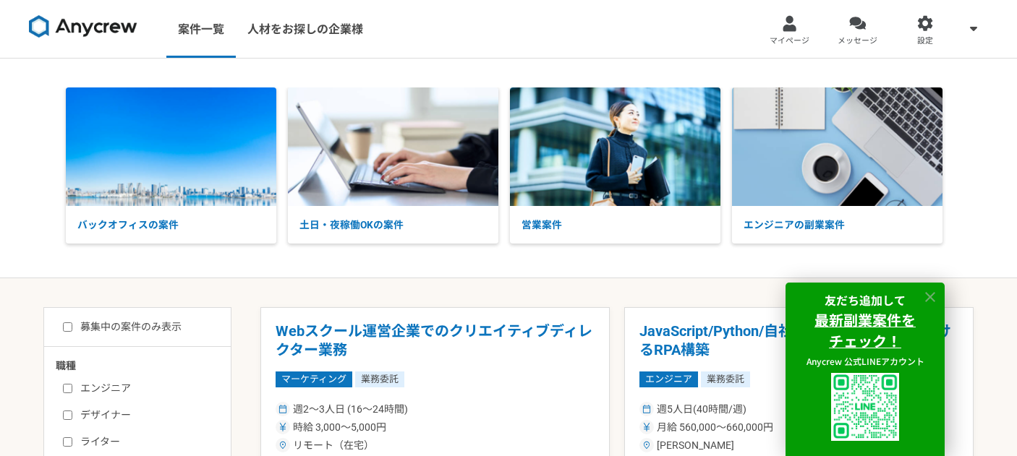
click at [930, 296] on icon at bounding box center [930, 297] width 10 height 10
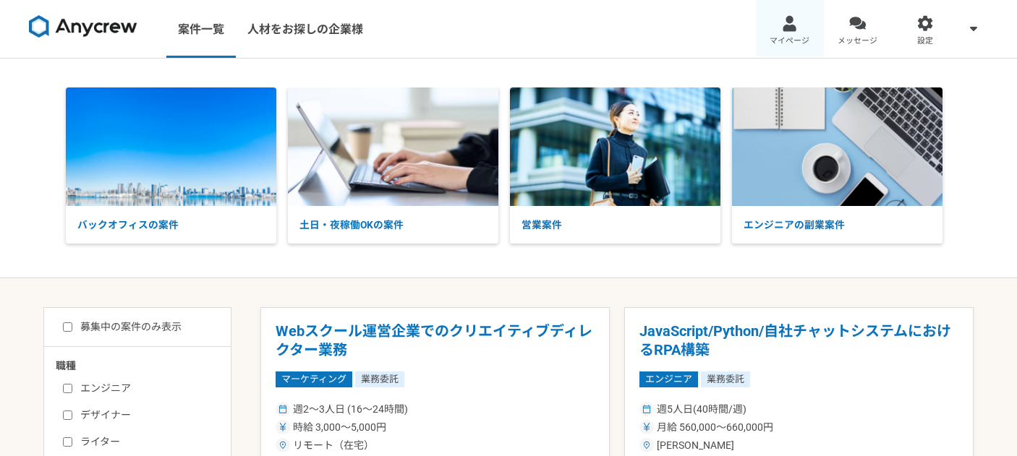
click at [795, 24] on div at bounding box center [789, 23] width 17 height 17
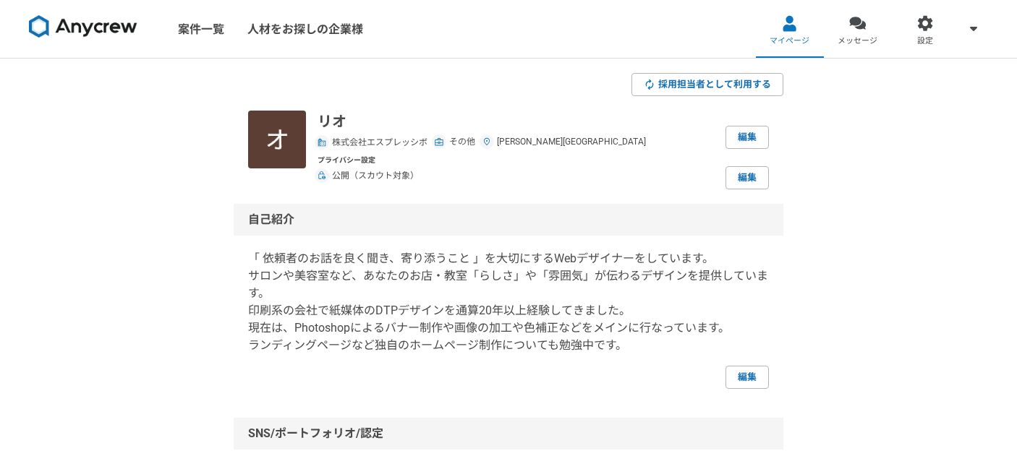
drag, startPoint x: 93, startPoint y: 24, endPoint x: 93, endPoint y: 36, distance: 12.3
click at [93, 24] on img at bounding box center [83, 26] width 108 height 23
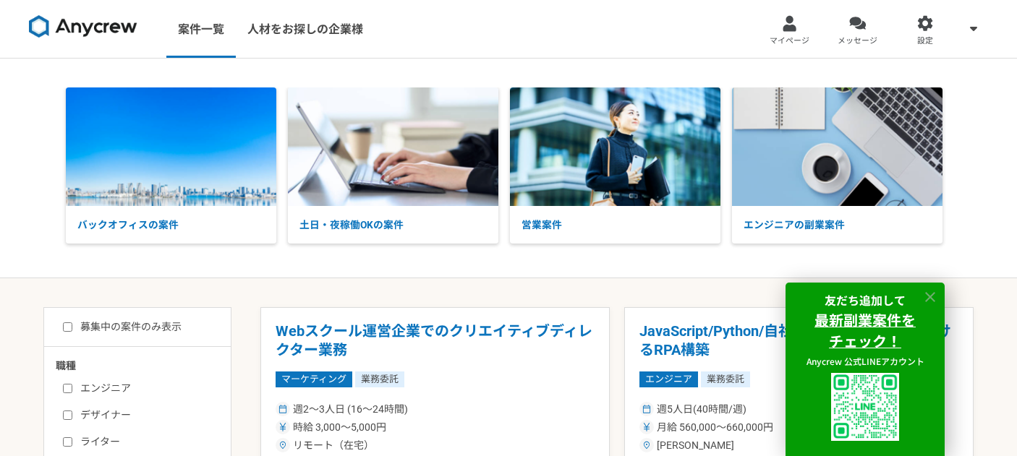
click at [928, 298] on icon at bounding box center [930, 297] width 10 height 10
